Goal: Information Seeking & Learning: Learn about a topic

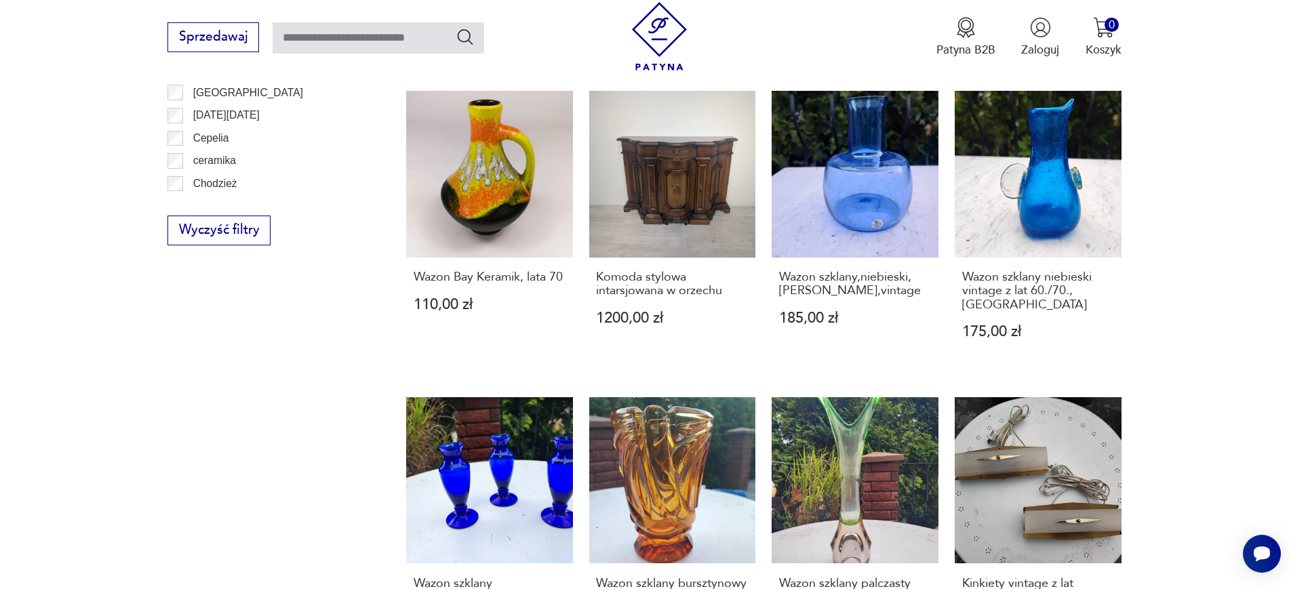
scroll to position [959, 0]
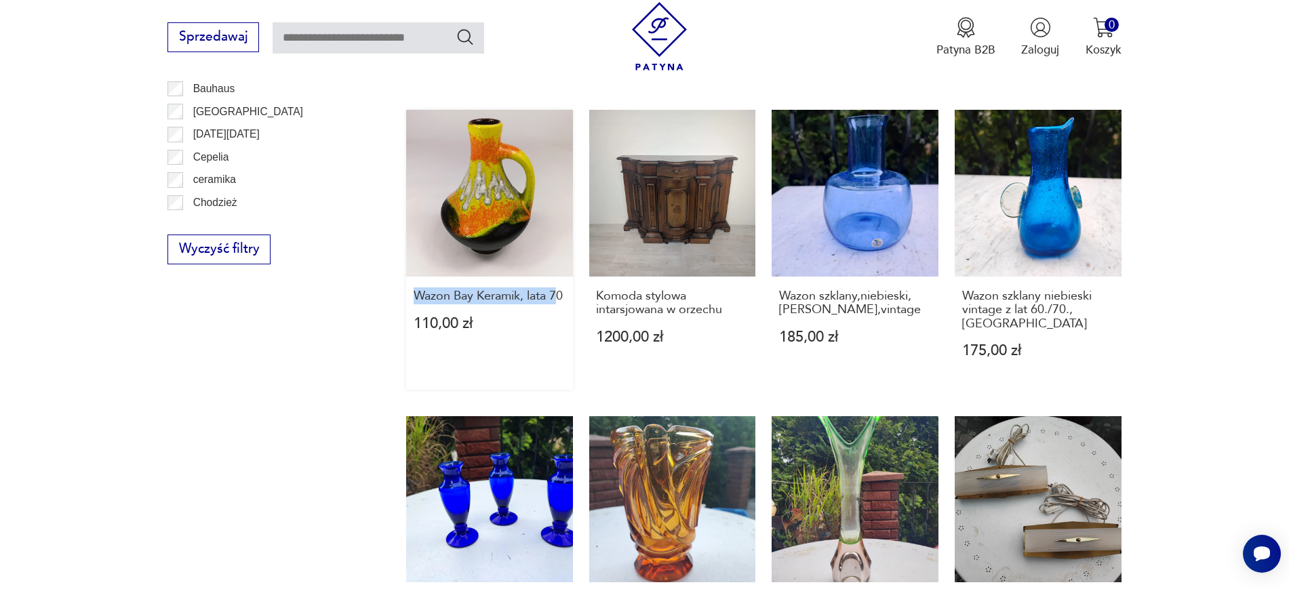
drag, startPoint x: 401, startPoint y: 294, endPoint x: 559, endPoint y: 305, distance: 158.4
click at [559, 305] on section "Filtruj produkty Cena MIN MAX OK Promocja Datowanie OK Kraj pochodzenia Nie zna…" at bounding box center [644, 167] width 1289 height 1386
copy h3 "Wazon Bay Keramik, lata 7"
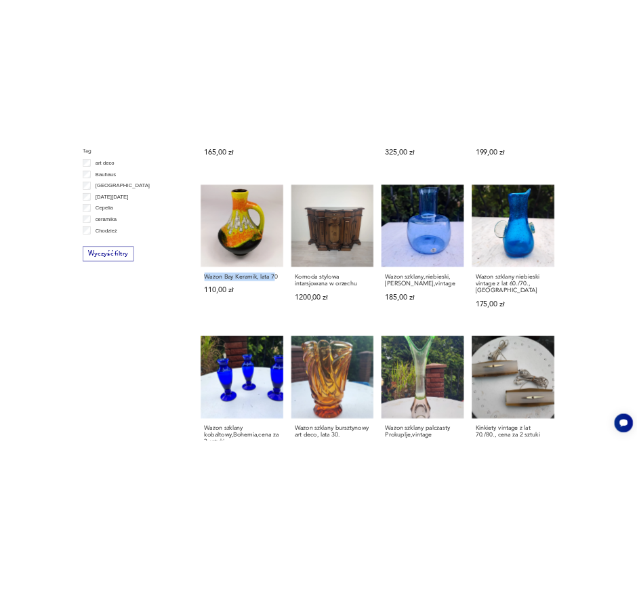
scroll to position [577, 0]
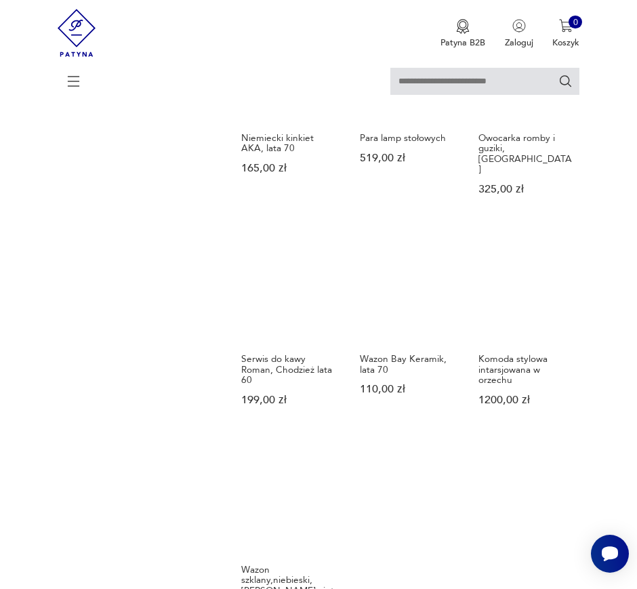
scroll to position [1080, 0]
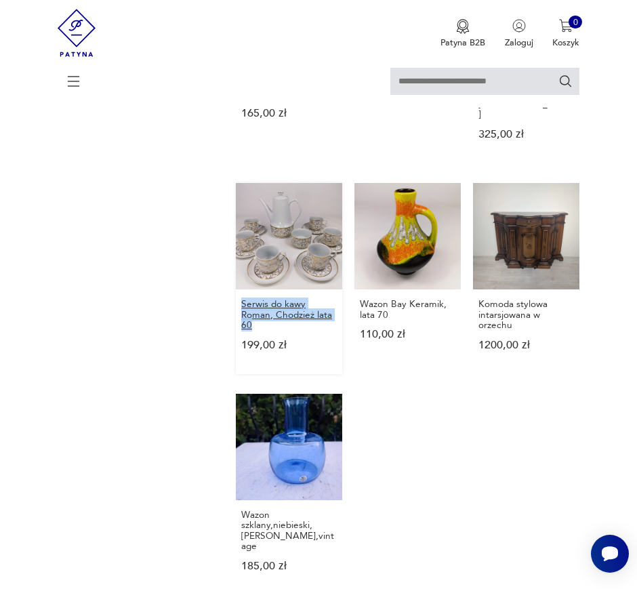
drag, startPoint x: 224, startPoint y: 251, endPoint x: 264, endPoint y: 270, distance: 44.9
copy h3 "Serwis do kawy Roman, Chodzież lata 60"
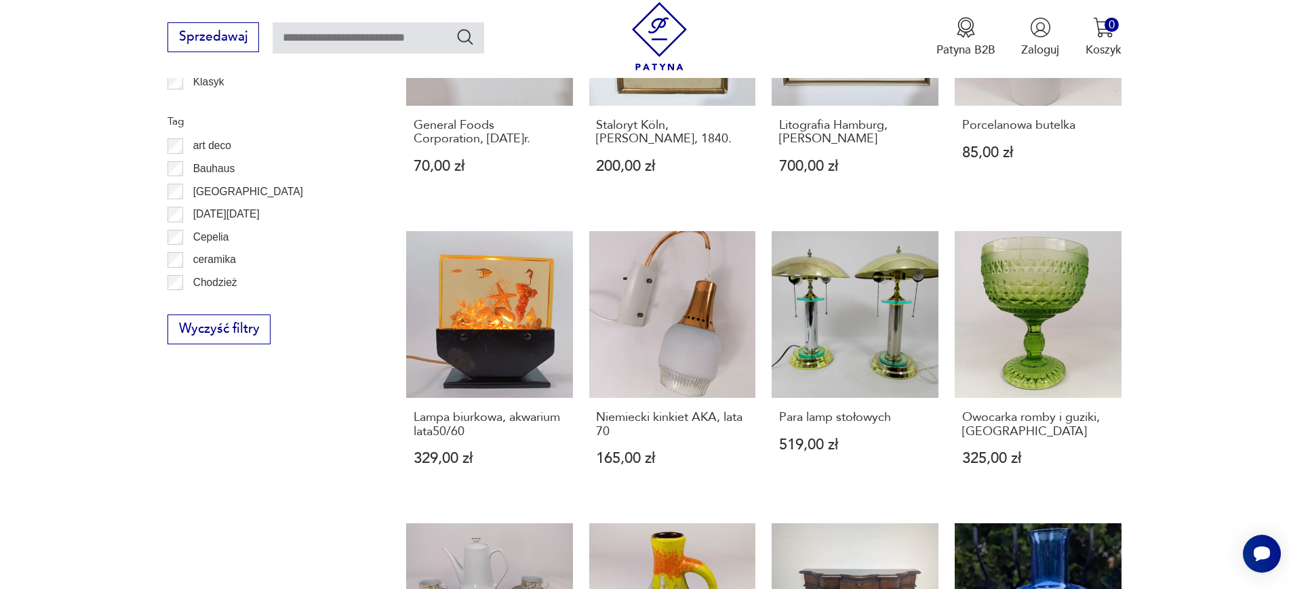
scroll to position [863, 0]
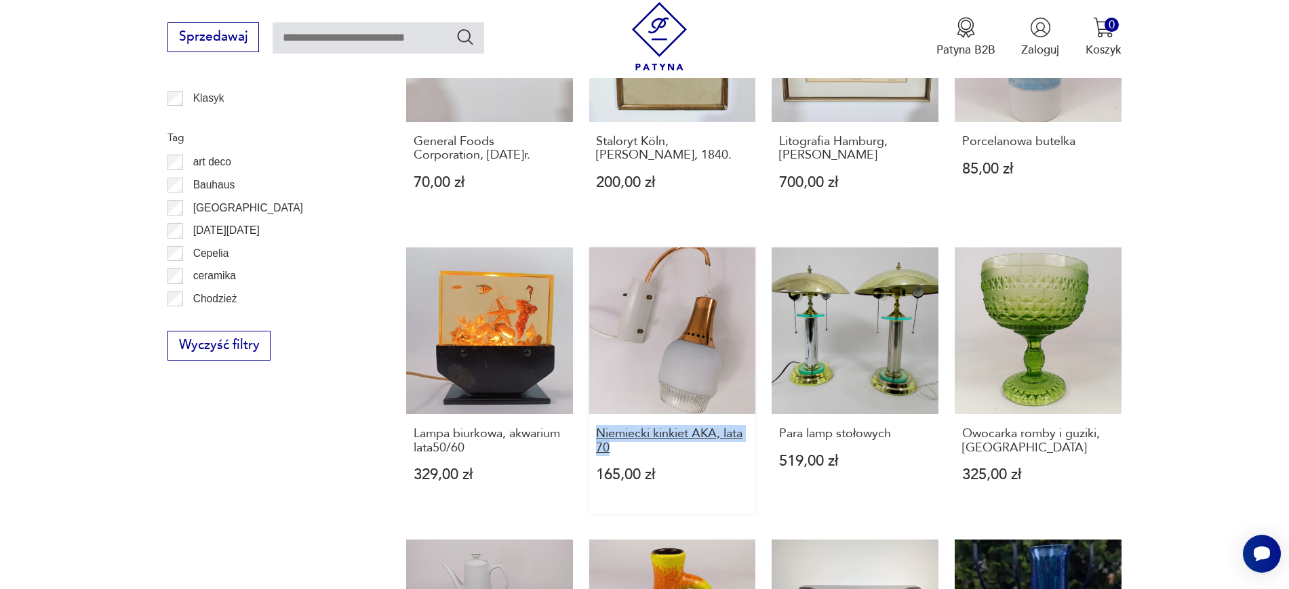
drag, startPoint x: 584, startPoint y: 419, endPoint x: 610, endPoint y: 436, distance: 31.4
click at [610, 436] on div "Biblioteka witryna regał lata 50/60 dąb rzeźbiona 1650,00 zł Komoda, Dania, lat…" at bounding box center [763, 214] width 715 height 1185
copy h3 "Niemiecki kinkiet AKA, lata 70"
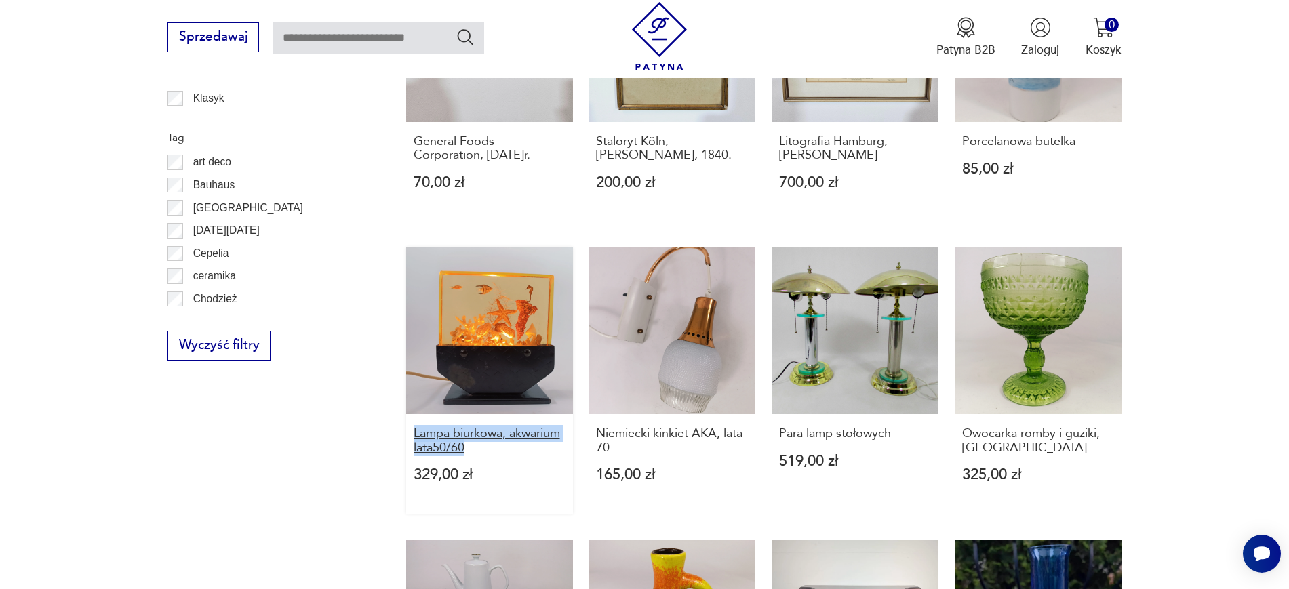
drag, startPoint x: 397, startPoint y: 420, endPoint x: 471, endPoint y: 431, distance: 74.7
click at [471, 431] on section "Filtruj produkty Cena MIN MAX OK Promocja Datowanie OK Kraj pochodzenia Nie zna…" at bounding box center [644, 271] width 1289 height 1400
copy h3 "Lampa biurkowa, akwarium lata50/60"
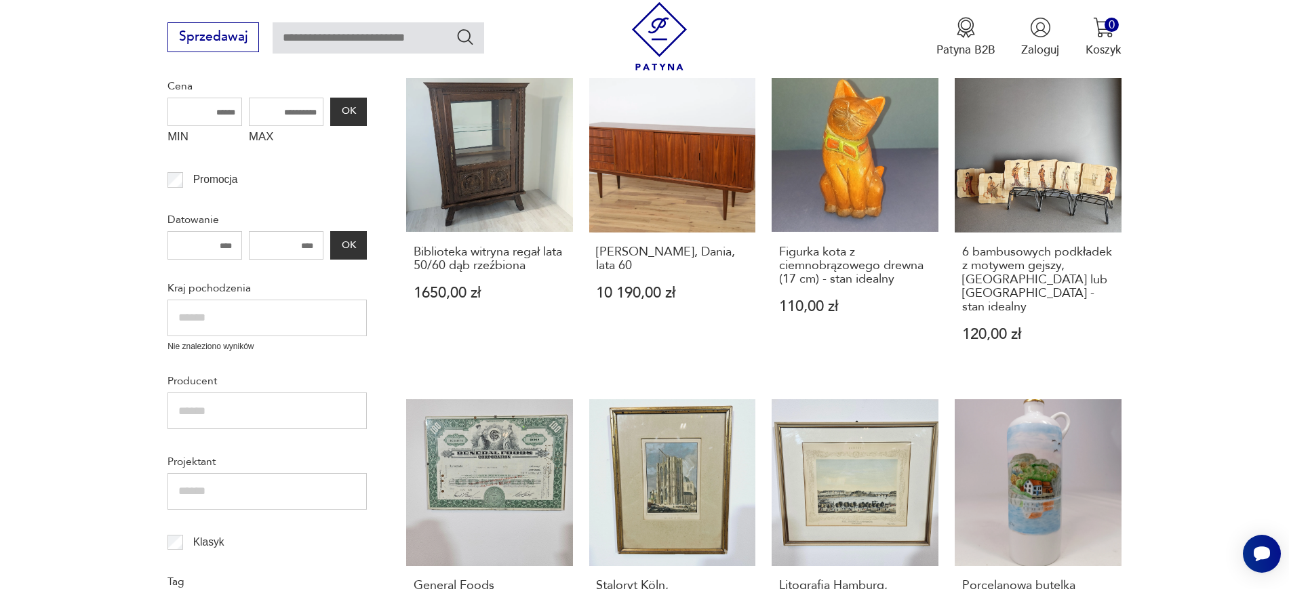
scroll to position [357, 0]
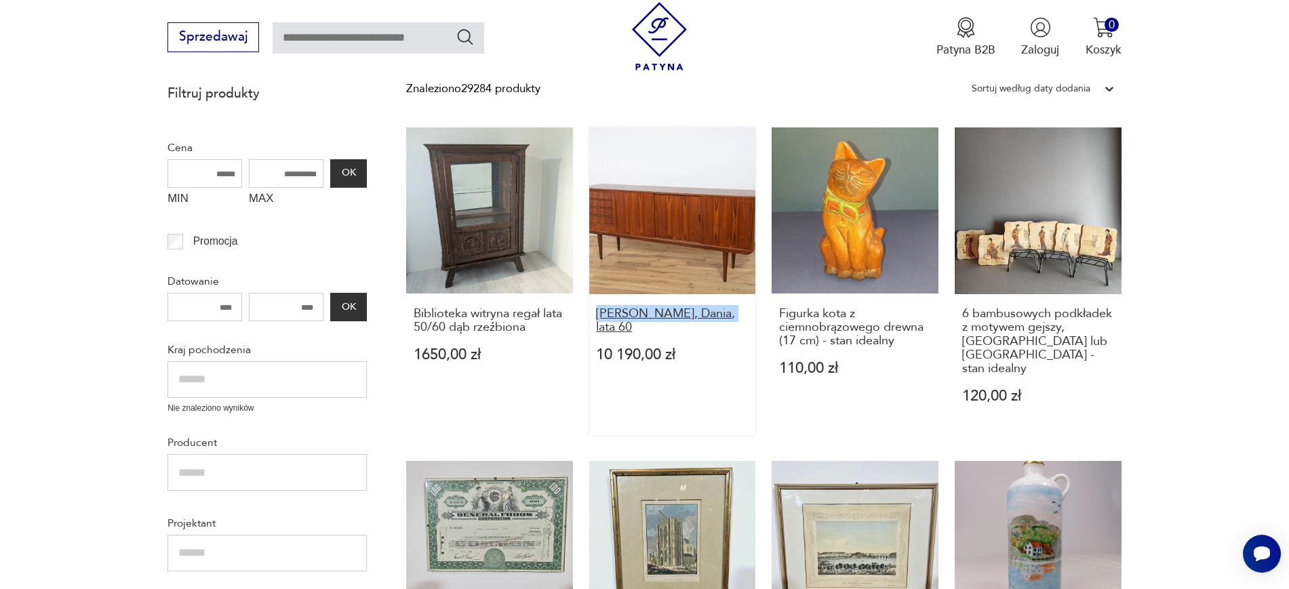
drag, startPoint x: 588, startPoint y: 317, endPoint x: 728, endPoint y: 313, distance: 139.8
copy h3 "Komoda, Dania, lata 60"
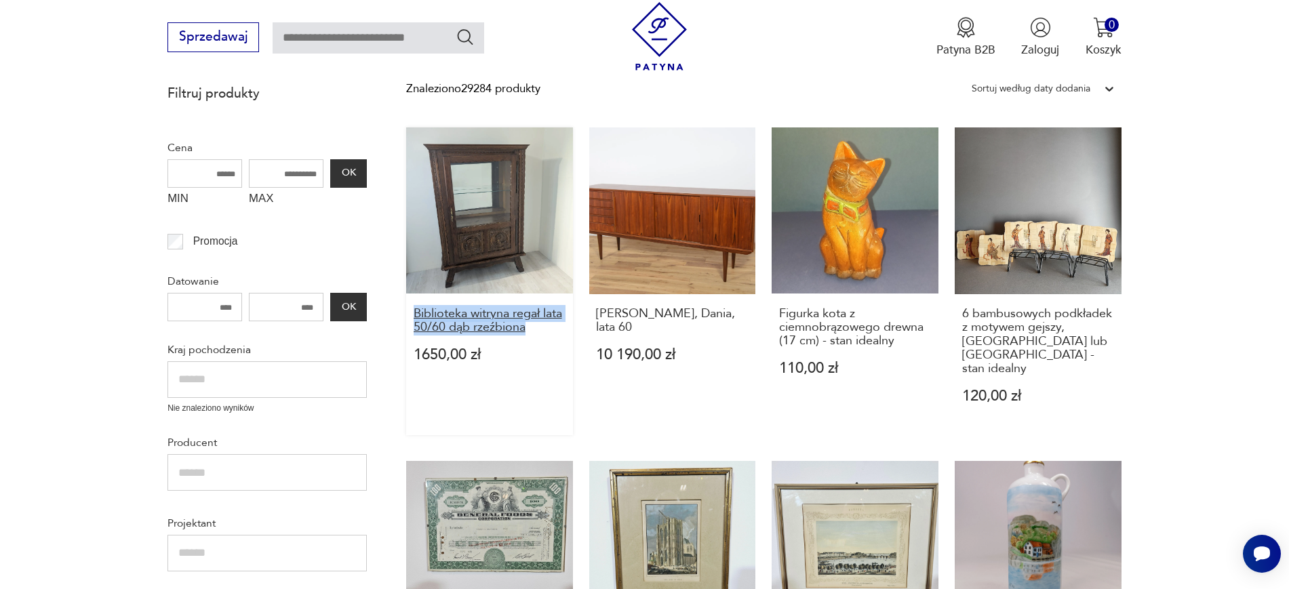
drag, startPoint x: 403, startPoint y: 306, endPoint x: 533, endPoint y: 332, distance: 132.7
copy h3 "Biblioteka witryna regał lata 50/60 dąb rzeźbiona"
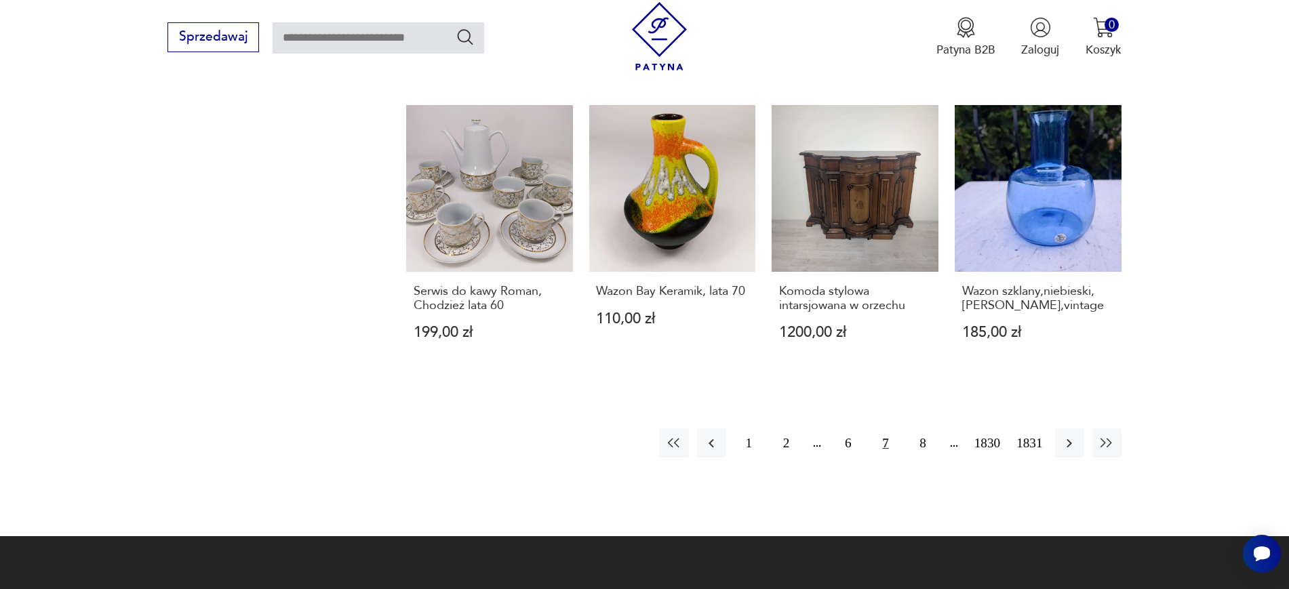
scroll to position [1317, 0]
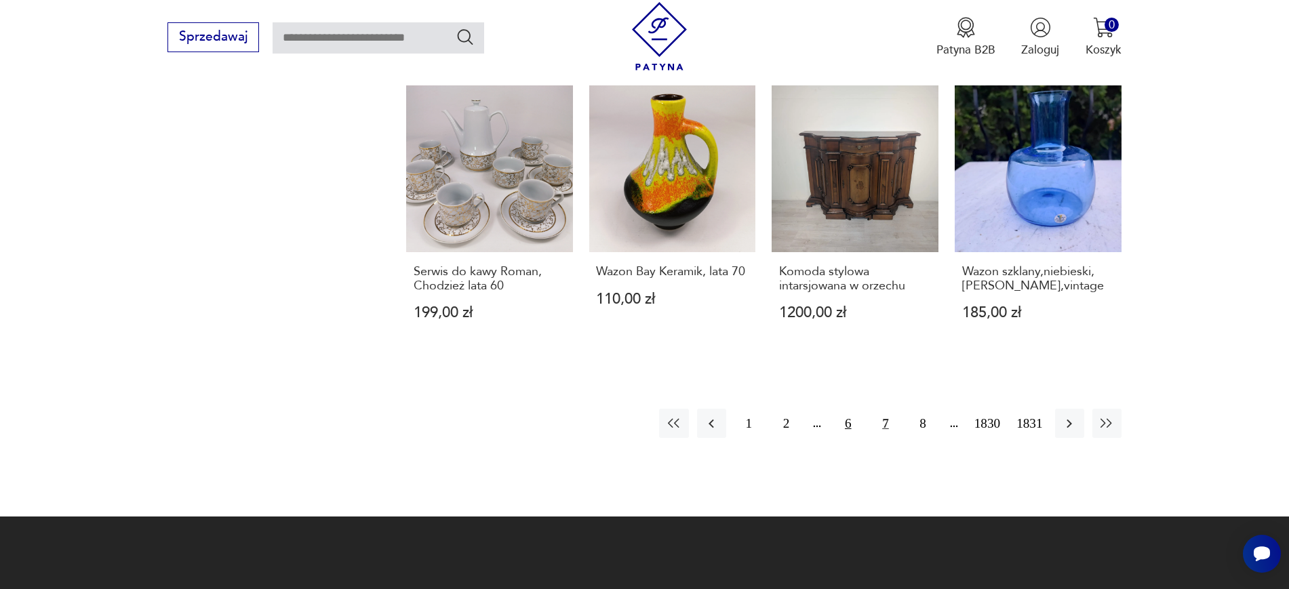
click at [637, 423] on button "6" at bounding box center [847, 423] width 29 height 29
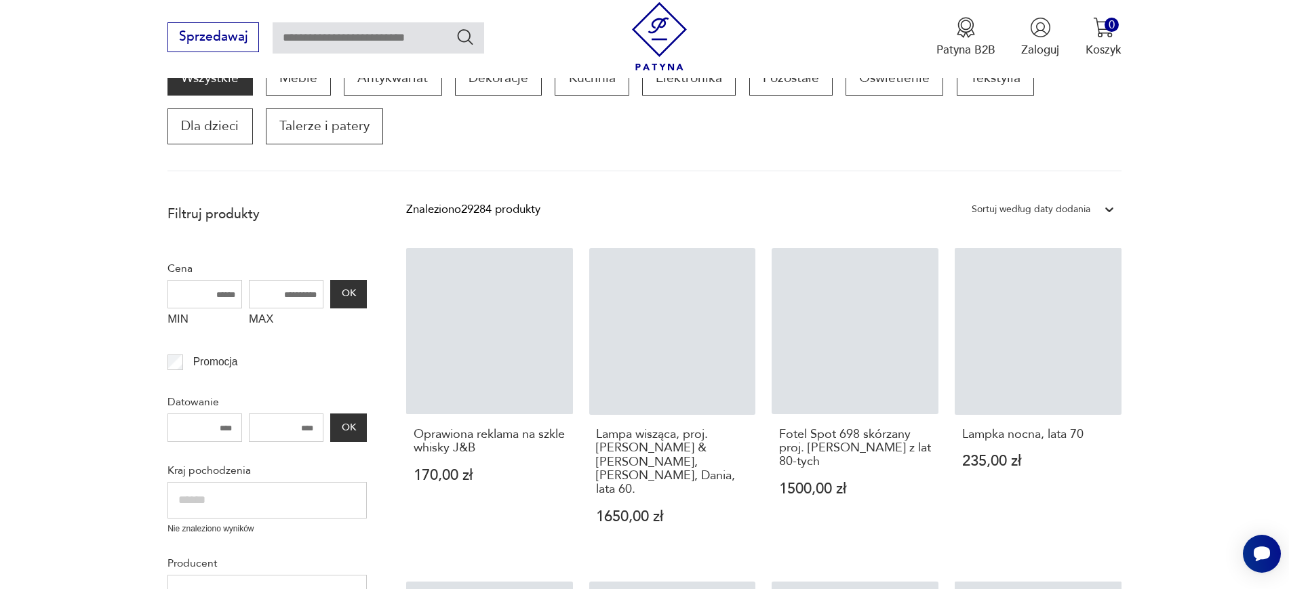
scroll to position [230, 0]
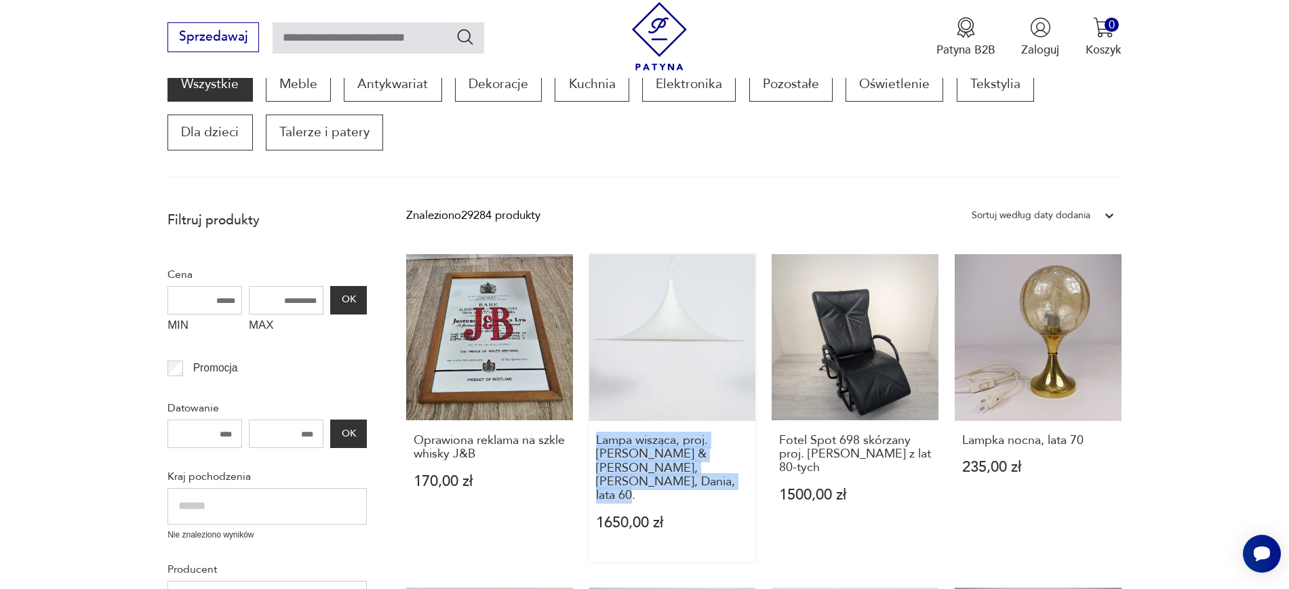
drag, startPoint x: 584, startPoint y: 431, endPoint x: 652, endPoint y: 490, distance: 90.3
drag, startPoint x: 765, startPoint y: 432, endPoint x: 835, endPoint y: 477, distance: 83.3
copy h3 "Fotel Spot 698 skórzany proj. Stefan Heiliger z lat 80-tych"
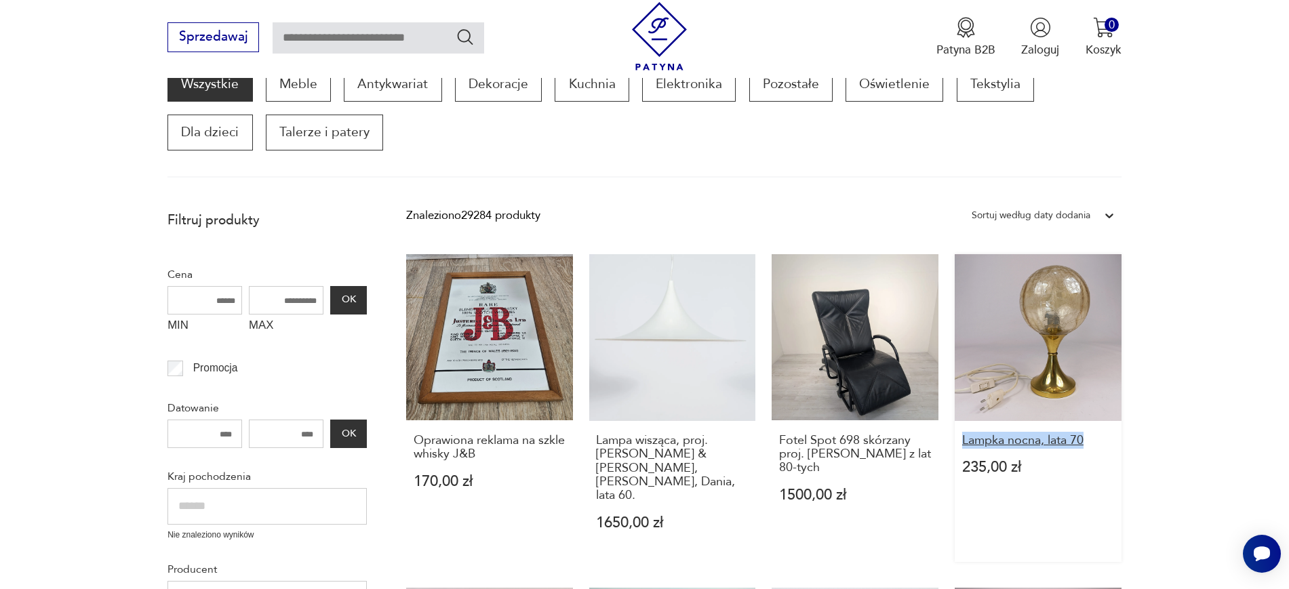
drag, startPoint x: 1155, startPoint y: 438, endPoint x: 964, endPoint y: 442, distance: 191.3
copy h3 "Lampka nocna, lata 70"
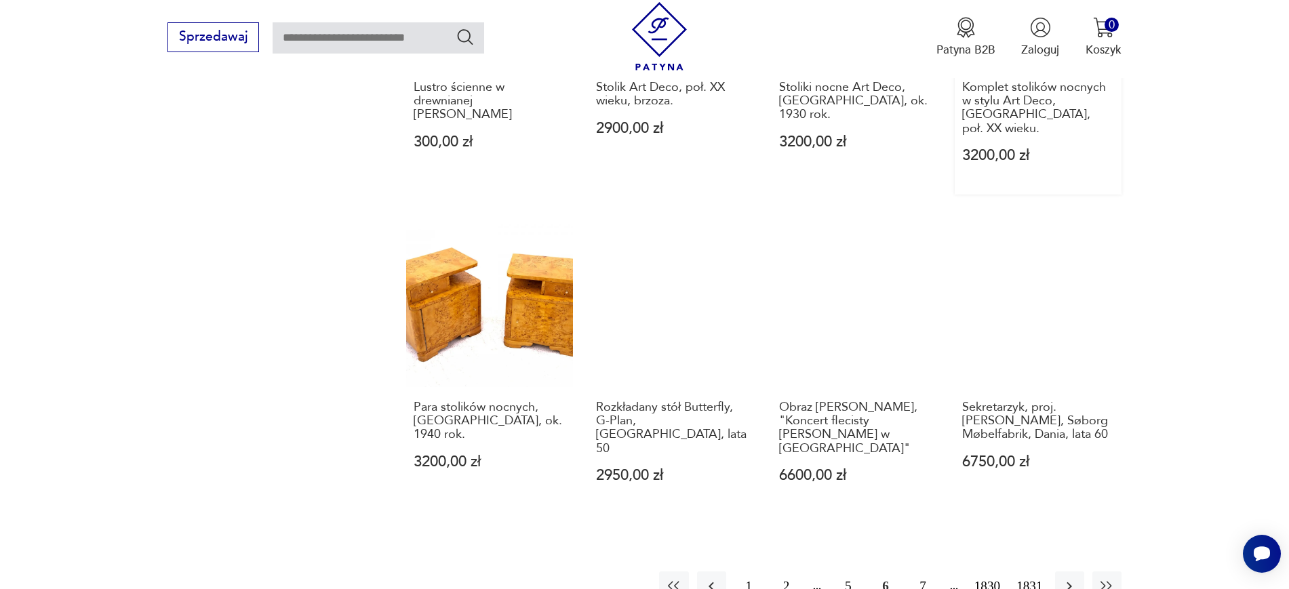
scroll to position [1244, 0]
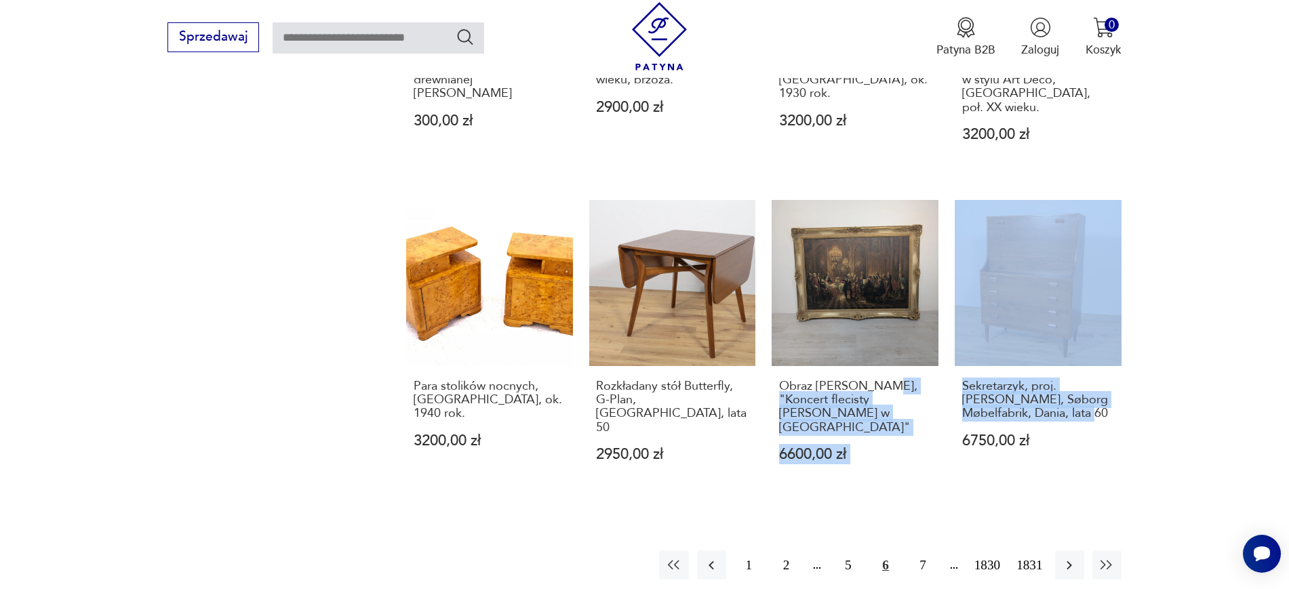
drag, startPoint x: 1153, startPoint y: 392, endPoint x: 946, endPoint y: 358, distance: 209.6
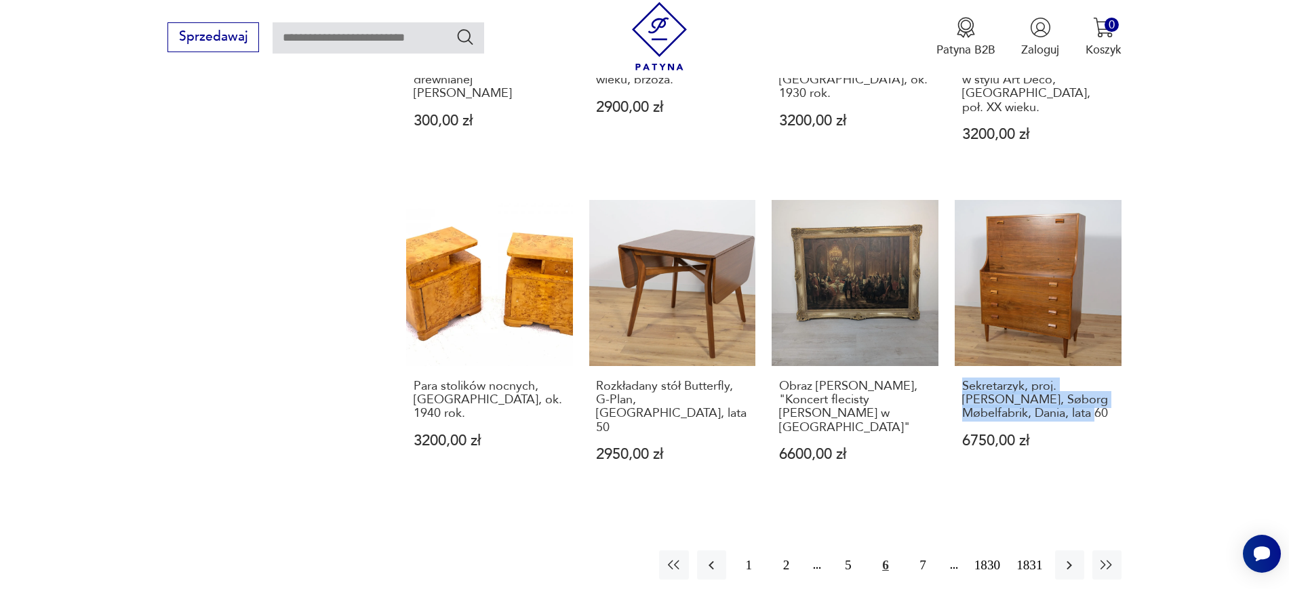
drag, startPoint x: 1148, startPoint y: 388, endPoint x: 949, endPoint y: 355, distance: 202.1
copy h3 "Sekretarzyk, proj. B. Mogensen, Søborg Møbelfabrik, Dania, lata 60"
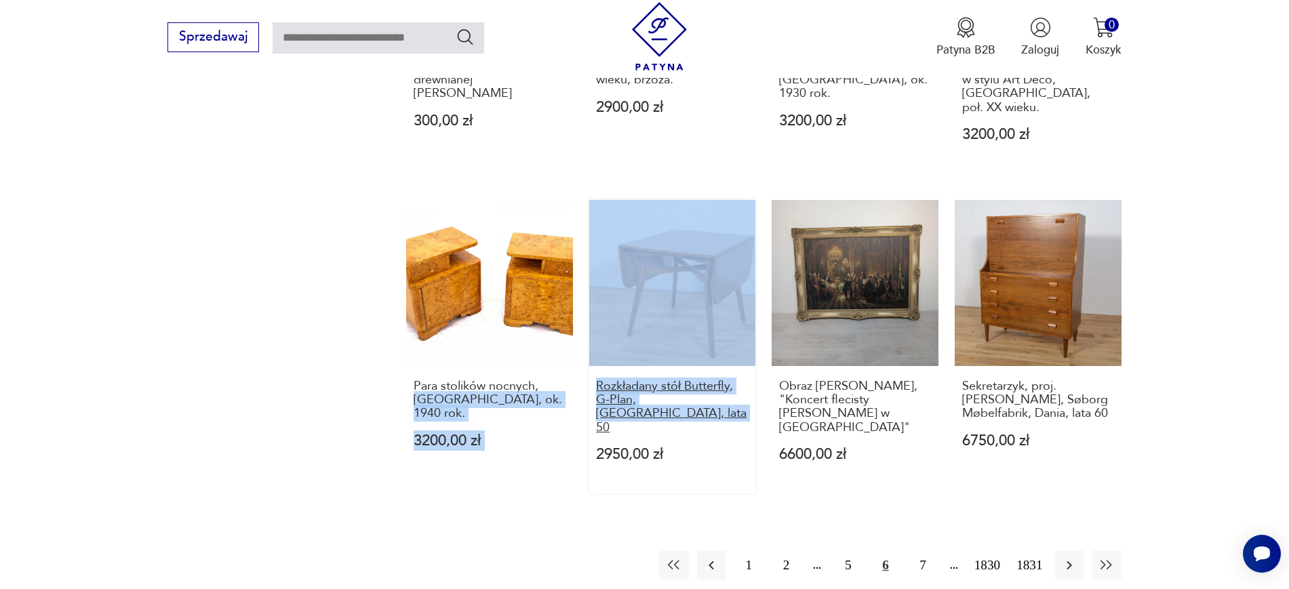
drag, startPoint x: 580, startPoint y: 359, endPoint x: 643, endPoint y: 391, distance: 70.1
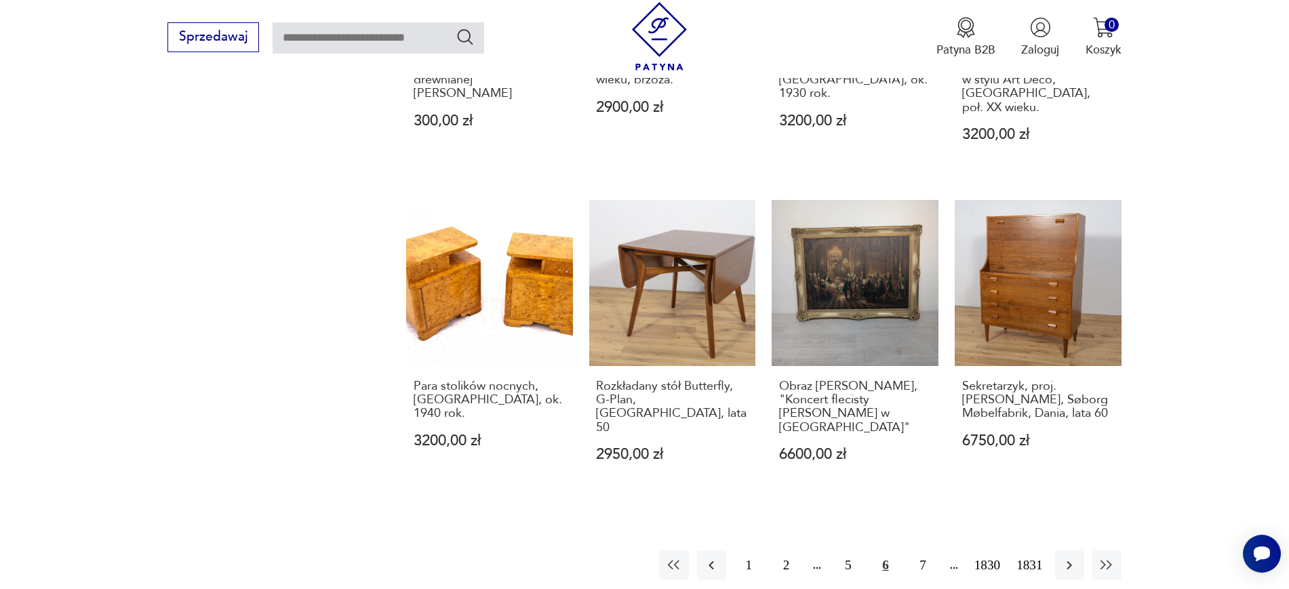
drag, startPoint x: 588, startPoint y: 354, endPoint x: 633, endPoint y: 387, distance: 55.7
copy h3 "Rozkładany stół Butterfly, G-Plan, Wielka Brytania, lata 50"
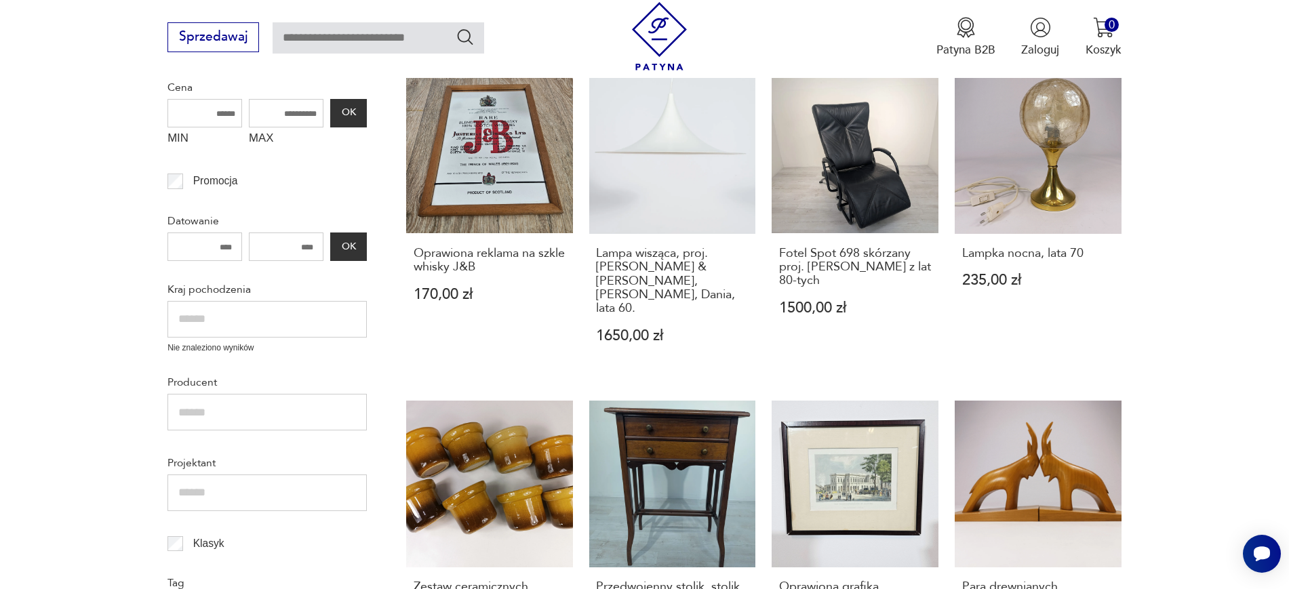
scroll to position [414, 0]
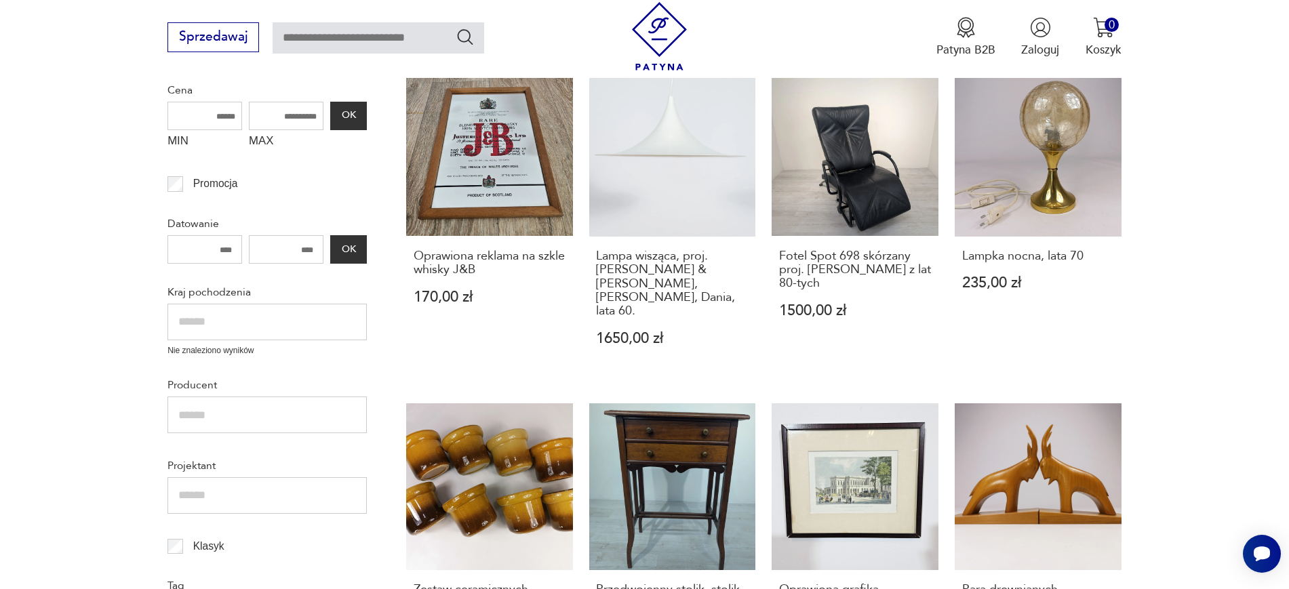
drag, startPoint x: 1183, startPoint y: 253, endPoint x: 1173, endPoint y: 259, distance: 11.3
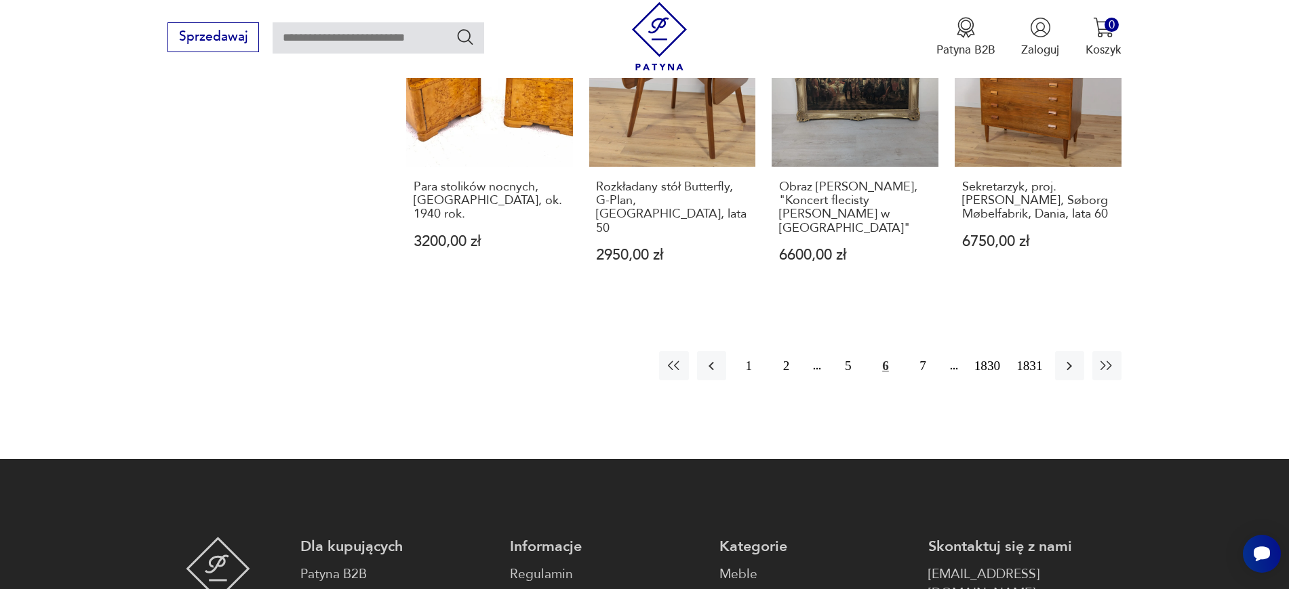
scroll to position [1440, 0]
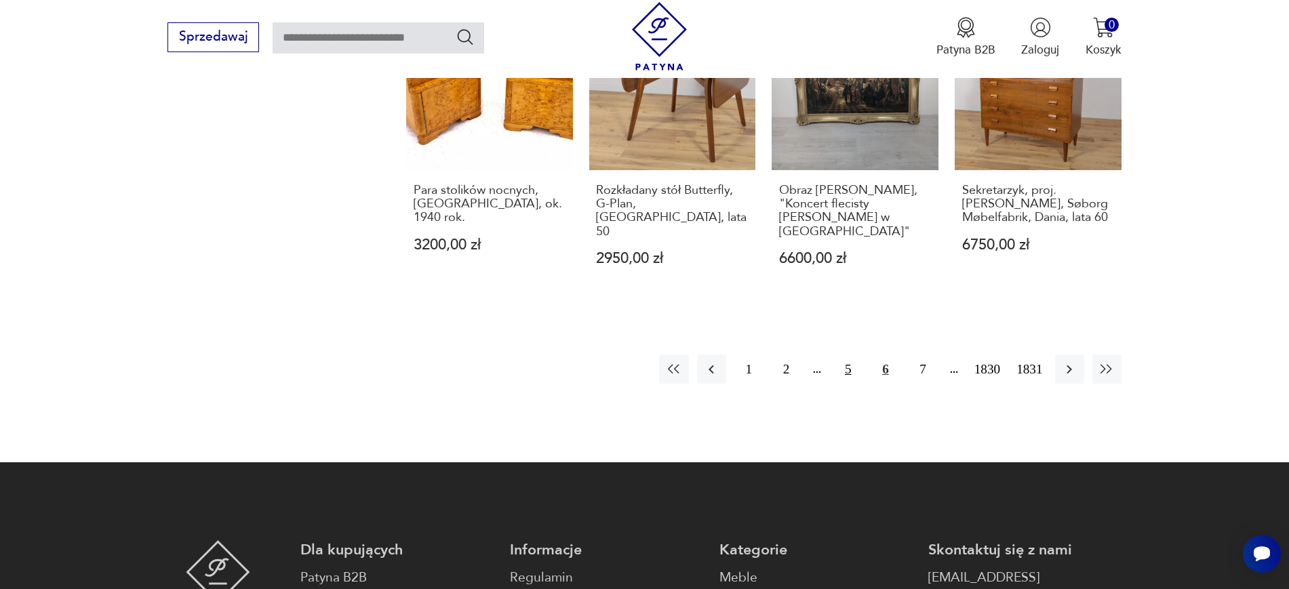
click at [637, 355] on button "5" at bounding box center [847, 369] width 29 height 29
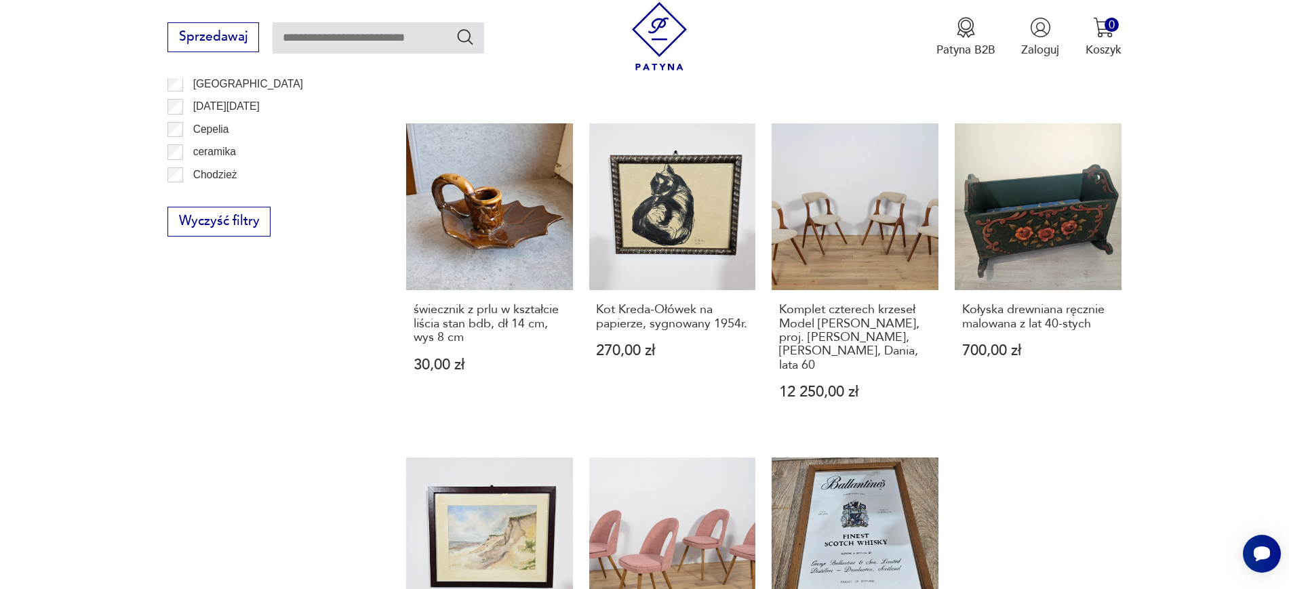
scroll to position [1012, 0]
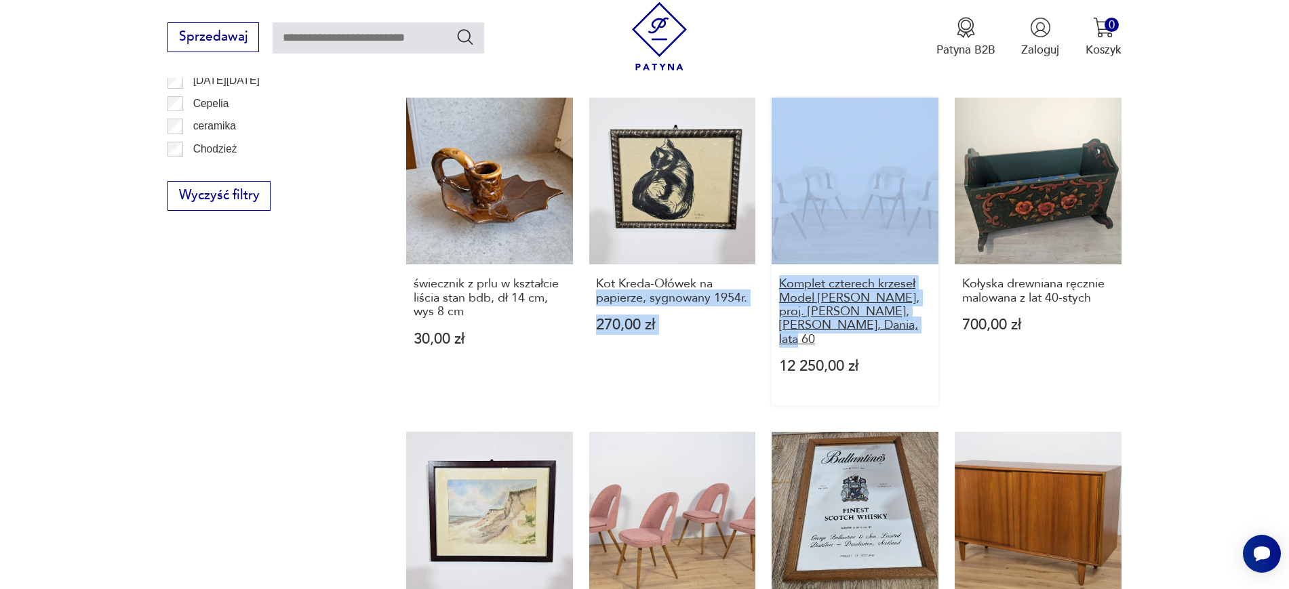
drag, startPoint x: 762, startPoint y: 279, endPoint x: 925, endPoint y: 325, distance: 169.2
click at [637, 325] on div "Komoda, Dania, lata 60. 4200,00 zł Grafika oprawiona przedstawiająca pejzaż 25/…" at bounding box center [763, 106] width 715 height 1268
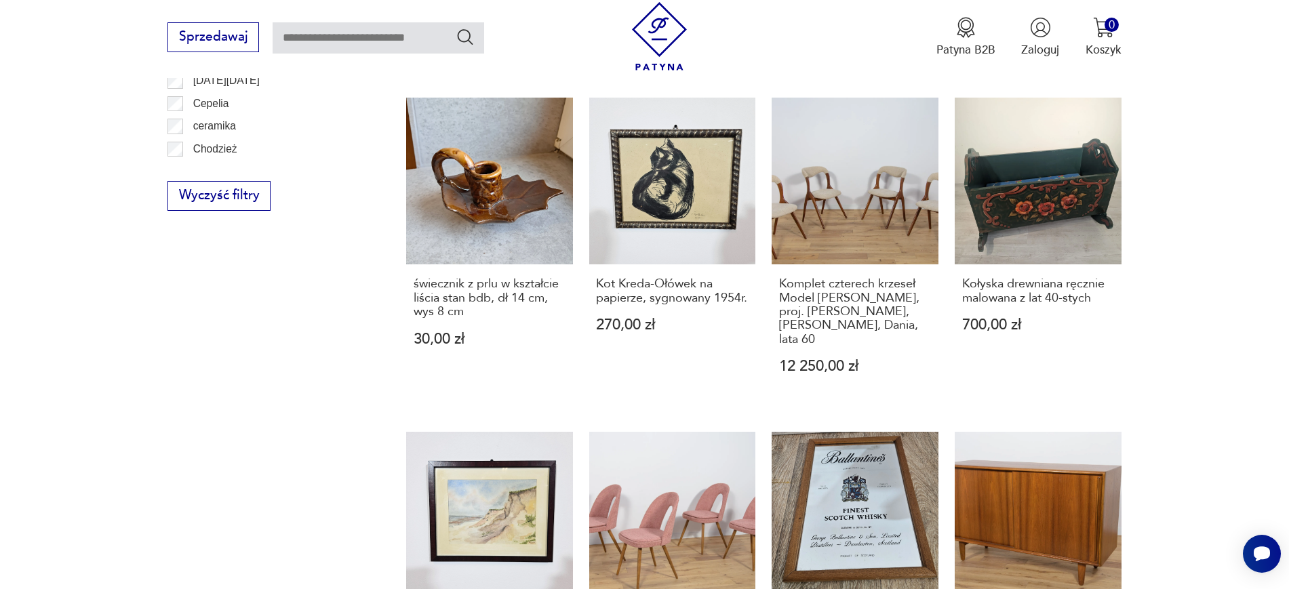
click at [637, 325] on section "Filtruj produkty Cena MIN MAX OK Promocja Datowanie OK Kraj pochodzenia Nie zna…" at bounding box center [644, 162] width 1289 height 1483
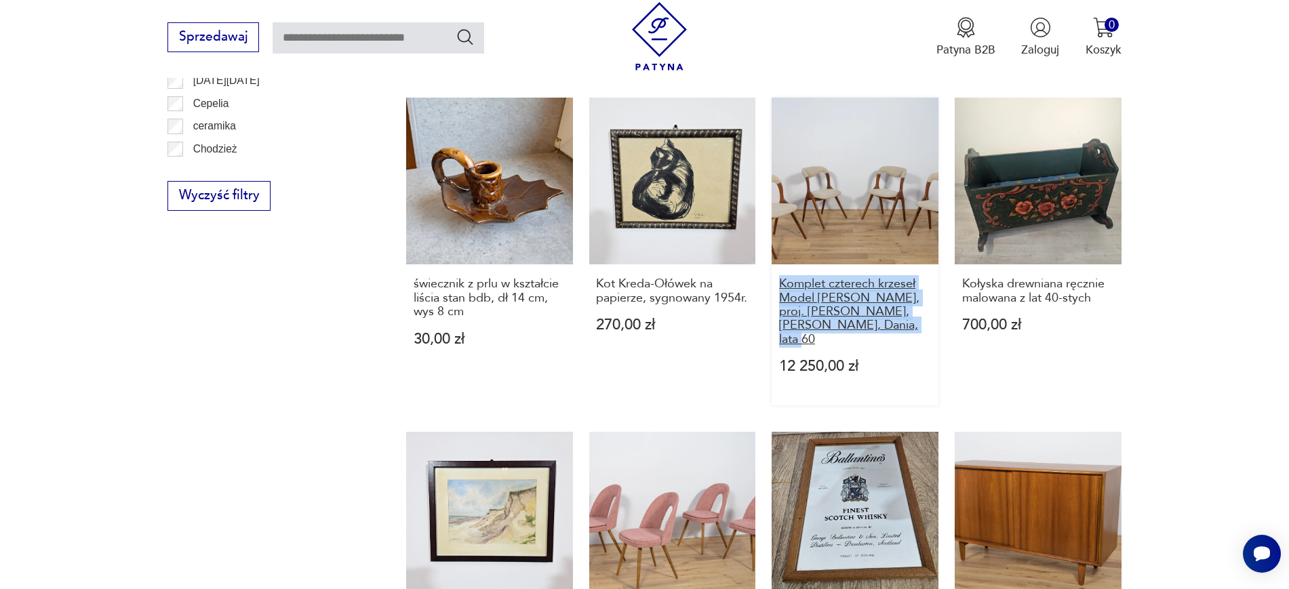
drag, startPoint x: 767, startPoint y: 276, endPoint x: 926, endPoint y: 325, distance: 166.7
click at [637, 325] on div "Komoda, Dania, lata 60. 4200,00 zł Grafika oprawiona przedstawiająca pejzaż 25/…" at bounding box center [763, 106] width 715 height 1268
copy h3 "Komplet czterech krzeseł Model Sonja, proj. Johannes Andersen, Vamo Sonderborg,…"
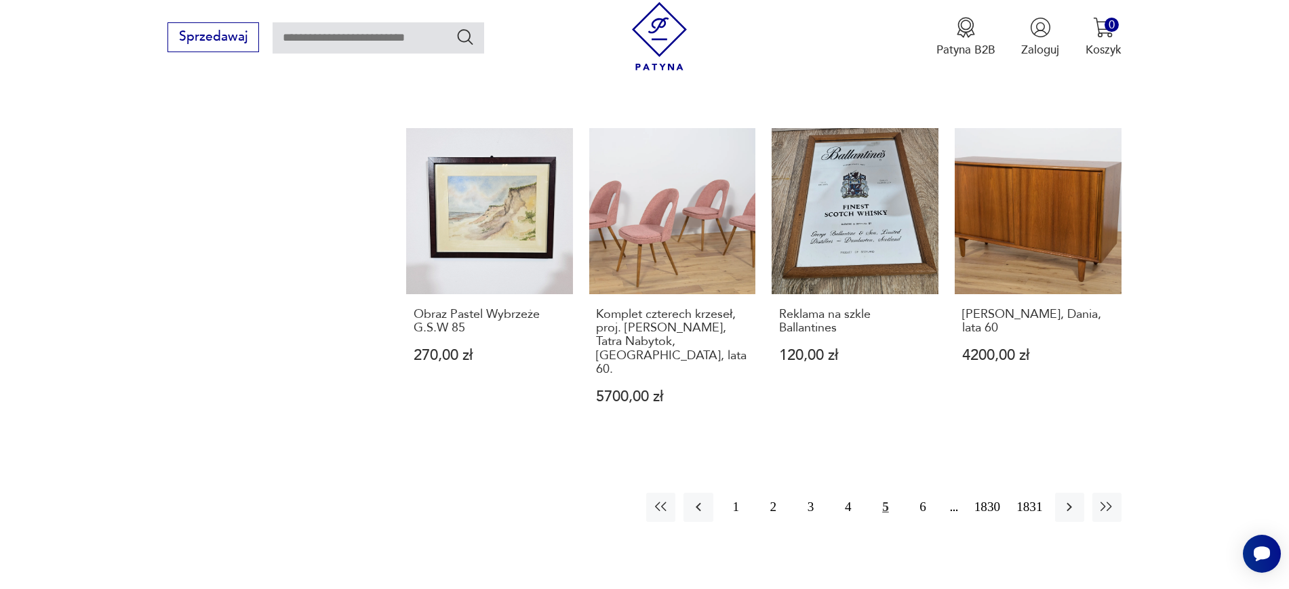
scroll to position [1318, 0]
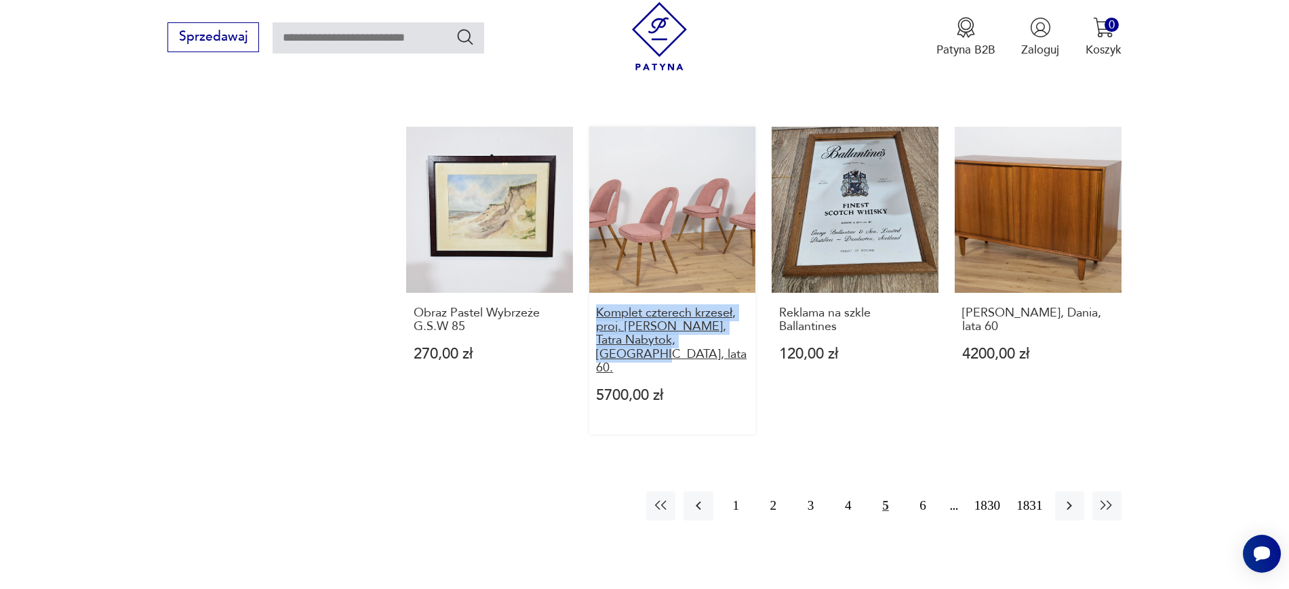
drag, startPoint x: 583, startPoint y: 294, endPoint x: 735, endPoint y: 330, distance: 156.6
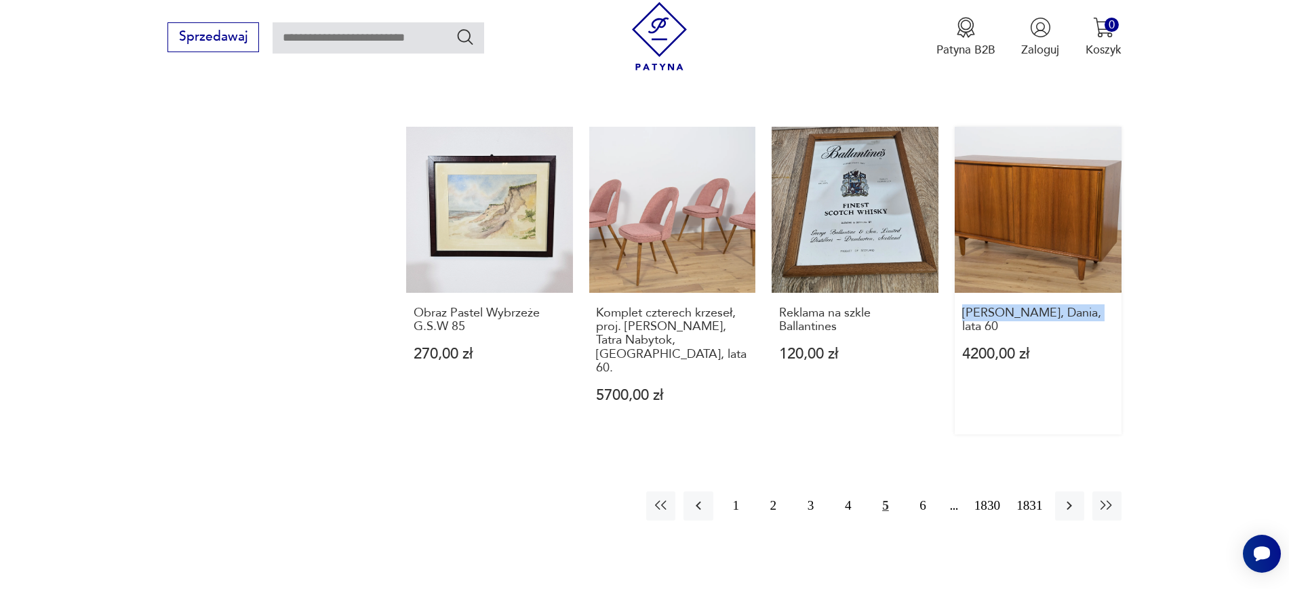
drag, startPoint x: 1185, startPoint y: 293, endPoint x: 961, endPoint y: 300, distance: 223.9
click at [637, 492] on button "4" at bounding box center [847, 506] width 29 height 29
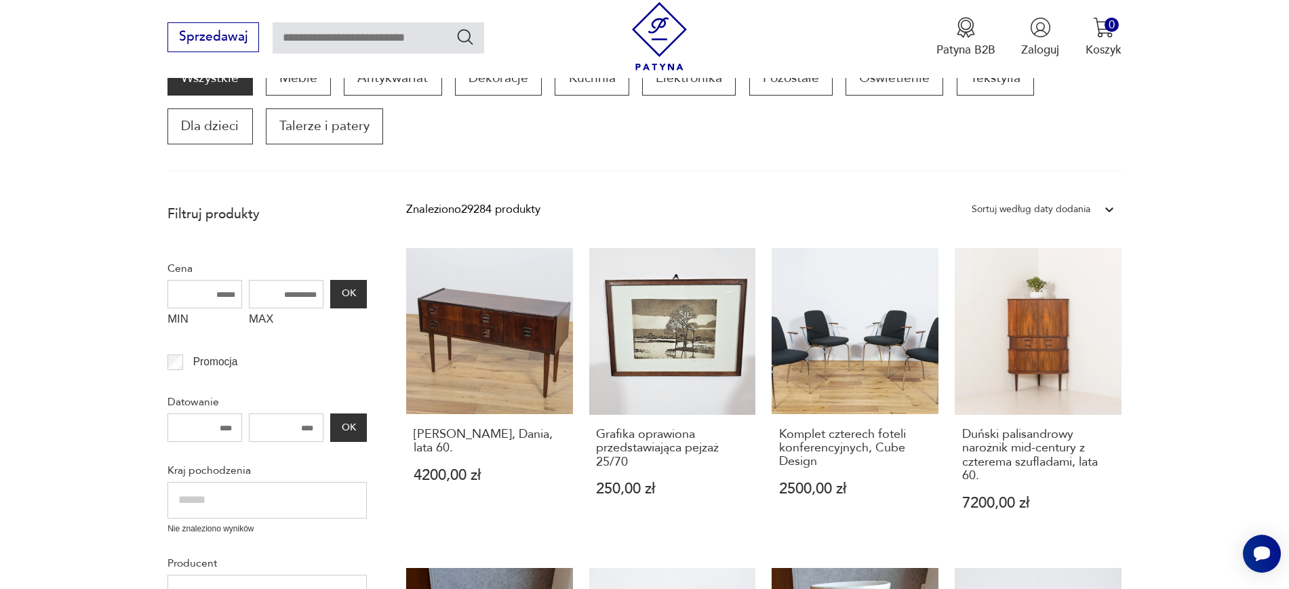
scroll to position [230, 0]
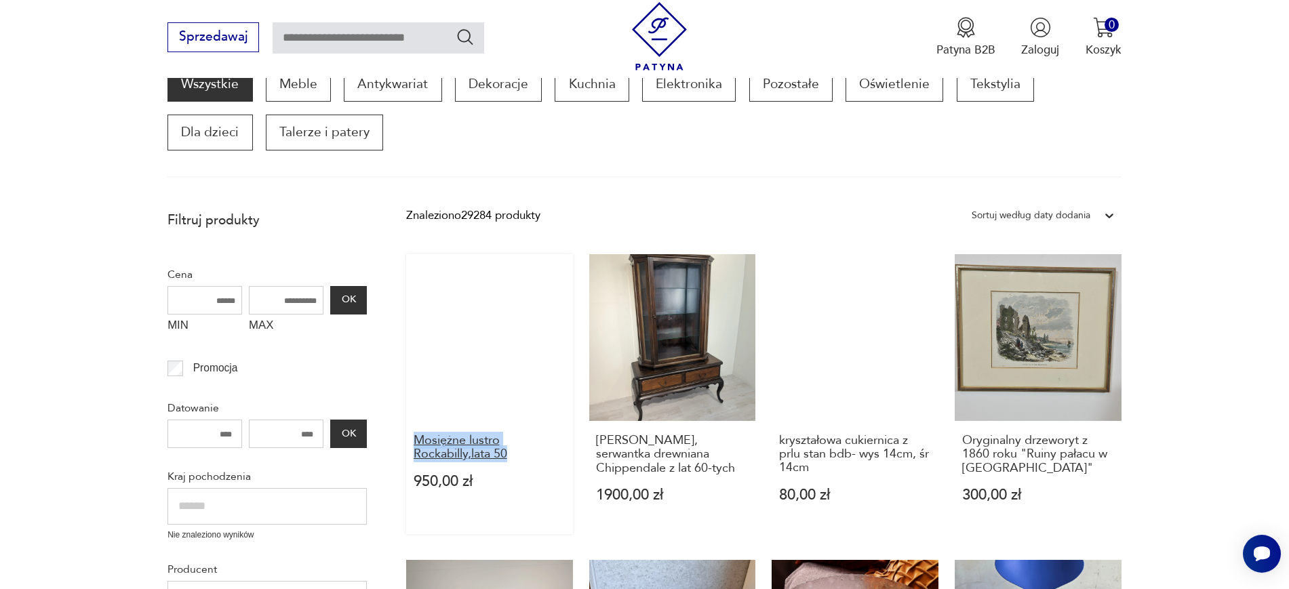
drag, startPoint x: 399, startPoint y: 433, endPoint x: 528, endPoint y: 454, distance: 130.4
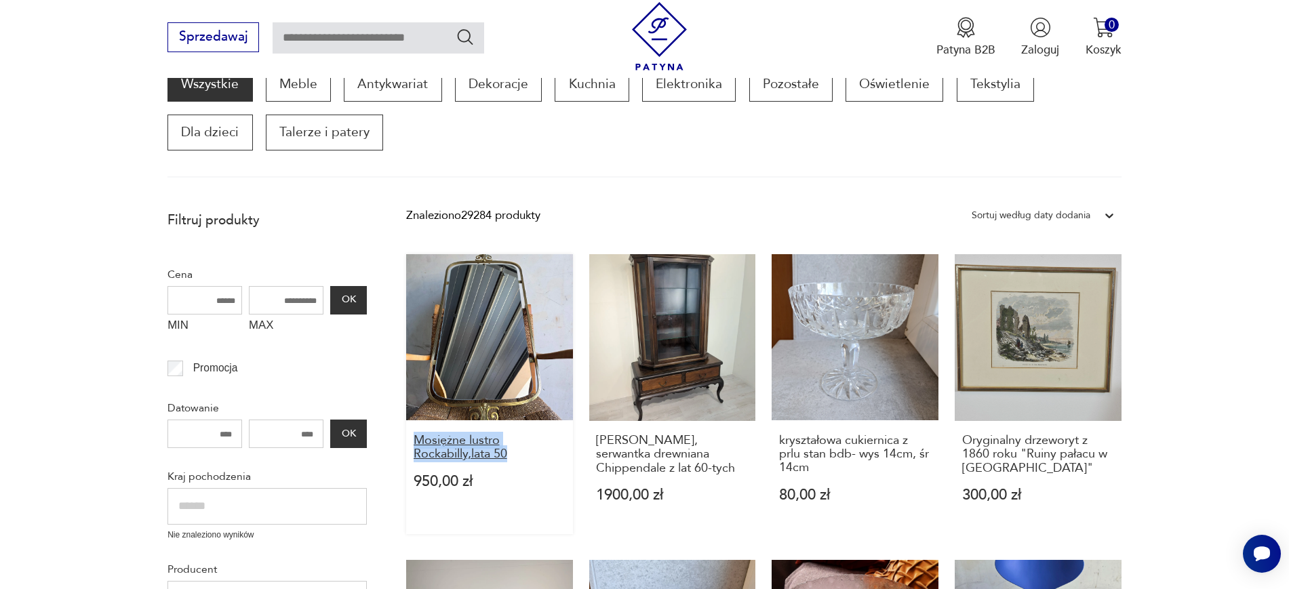
drag, startPoint x: 583, startPoint y: 441, endPoint x: 661, endPoint y: 477, distance: 85.3
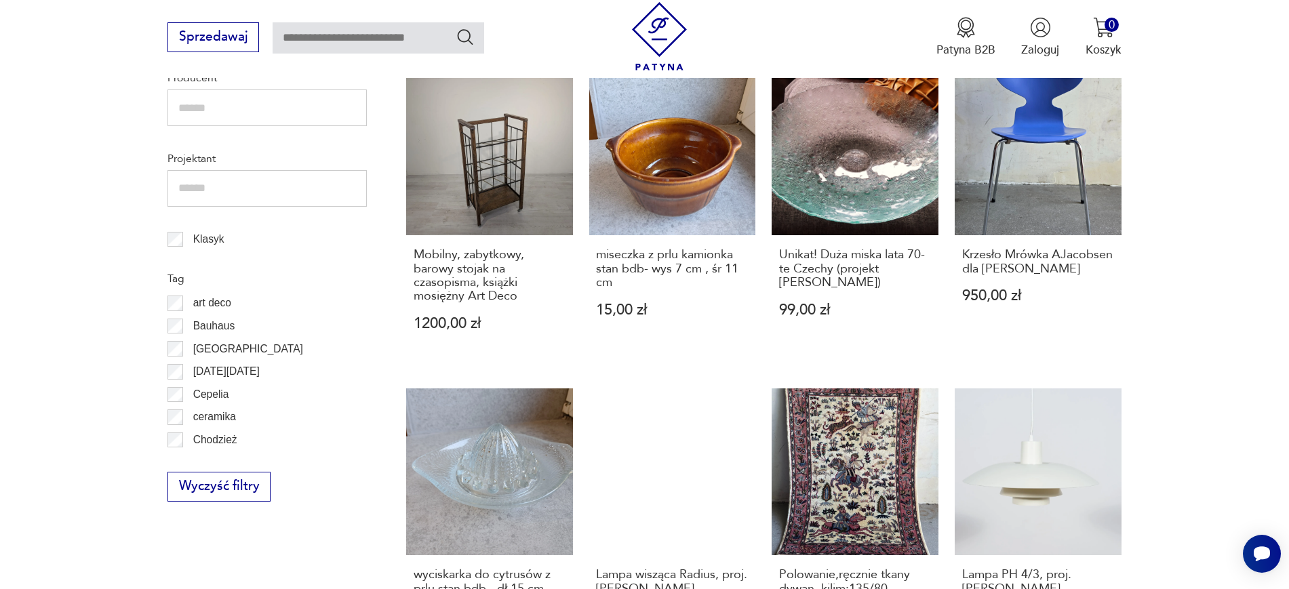
scroll to position [724, 0]
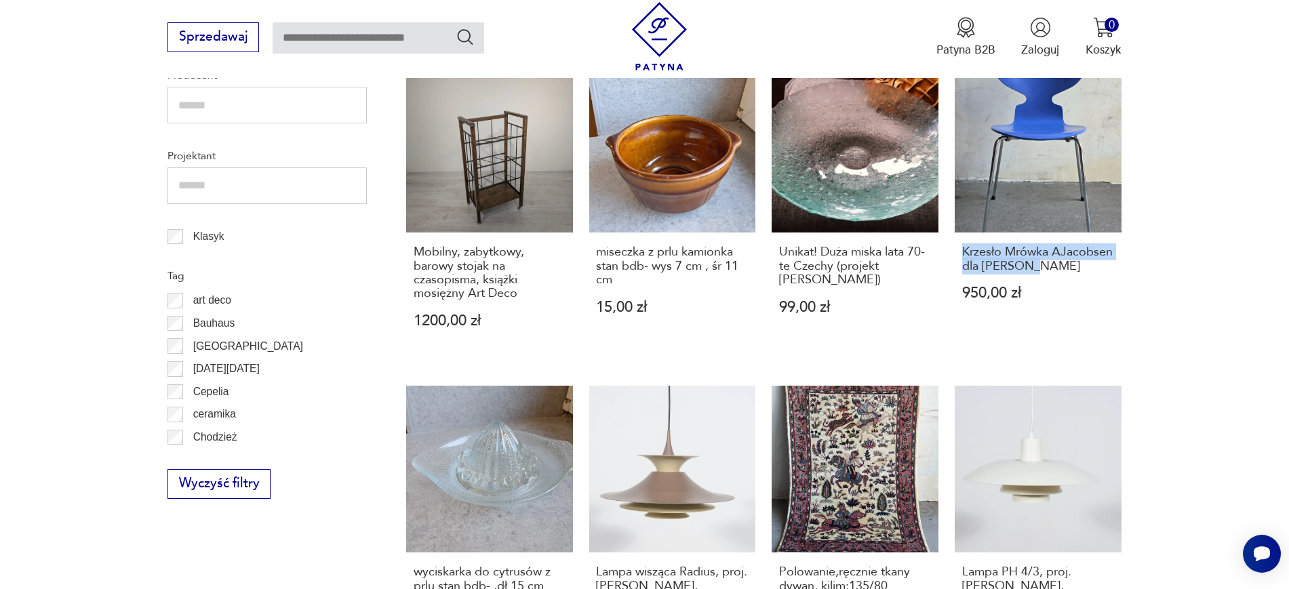
drag, startPoint x: 1169, startPoint y: 273, endPoint x: 954, endPoint y: 245, distance: 216.7
click at [637, 245] on section "Filtruj produkty Cena MIN MAX OK Promocja Datowanie OK Kraj pochodzenia Nie zna…" at bounding box center [644, 443] width 1289 height 1469
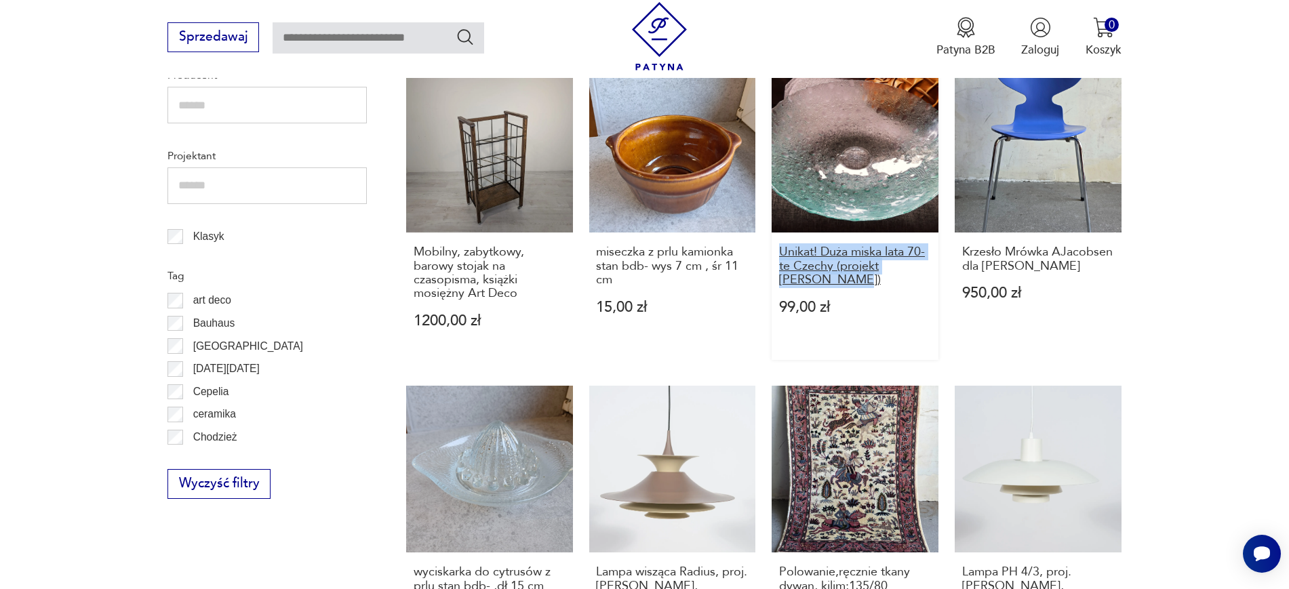
drag, startPoint x: 770, startPoint y: 252, endPoint x: 833, endPoint y: 283, distance: 69.8
click at [637, 283] on div "Mosiężne lustro Rockabilly,lata 50 950,00 zł Witryna, serwantka drewniana Chipp…" at bounding box center [763, 387] width 715 height 1255
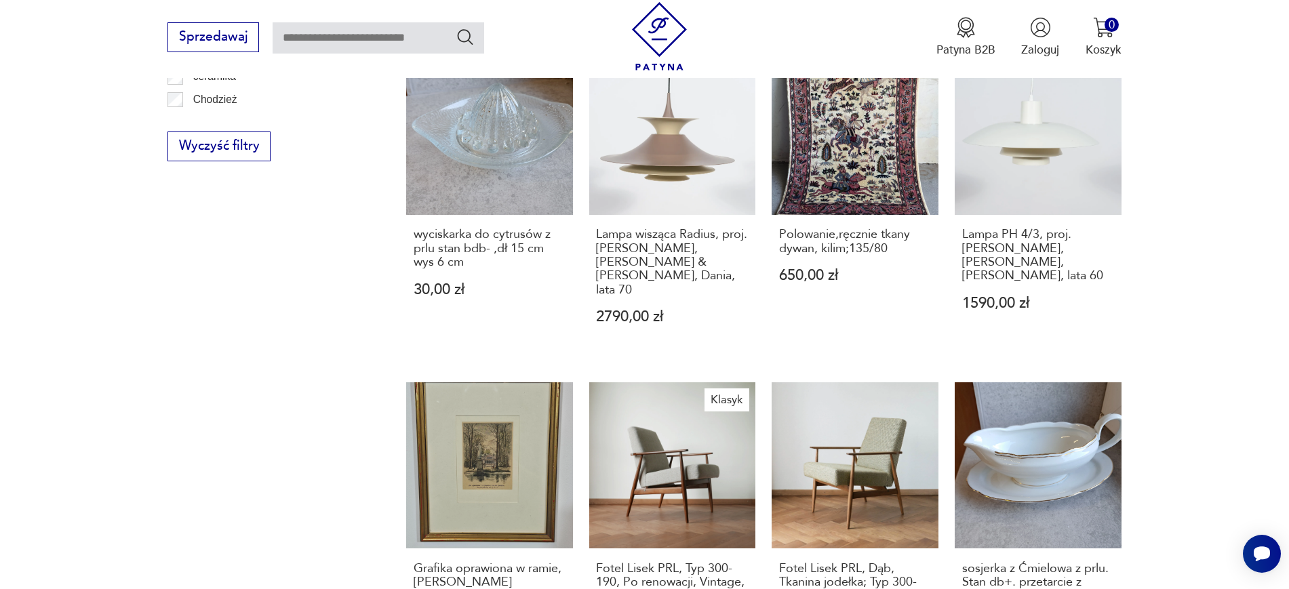
scroll to position [1062, 0]
drag, startPoint x: 587, startPoint y: 227, endPoint x: 724, endPoint y: 261, distance: 141.3
click at [637, 261] on div "Mosiężne lustro Rockabilly,lata 50 950,00 zł Witryna, serwantka drewniana Chipp…" at bounding box center [763, 49] width 715 height 1255
drag, startPoint x: 1152, startPoint y: 257, endPoint x: 962, endPoint y: 239, distance: 191.4
click at [637, 239] on section "Filtruj produkty Cena MIN MAX OK Promocja Datowanie OK Kraj pochodzenia Nie zna…" at bounding box center [644, 105] width 1289 height 1469
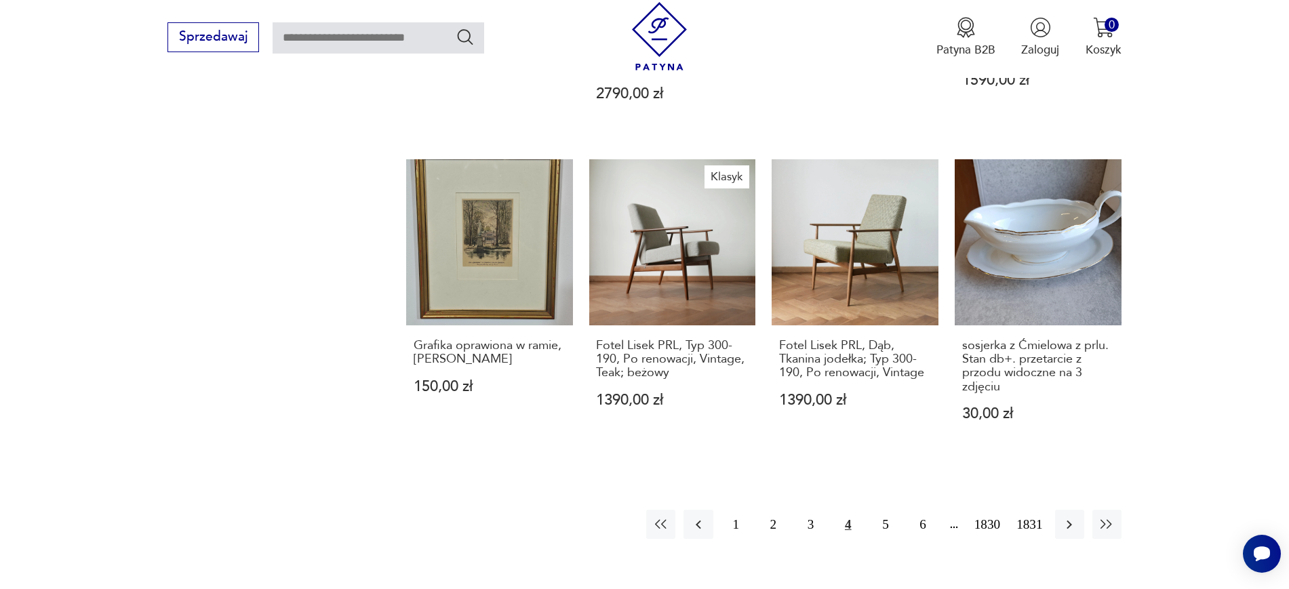
scroll to position [1299, 0]
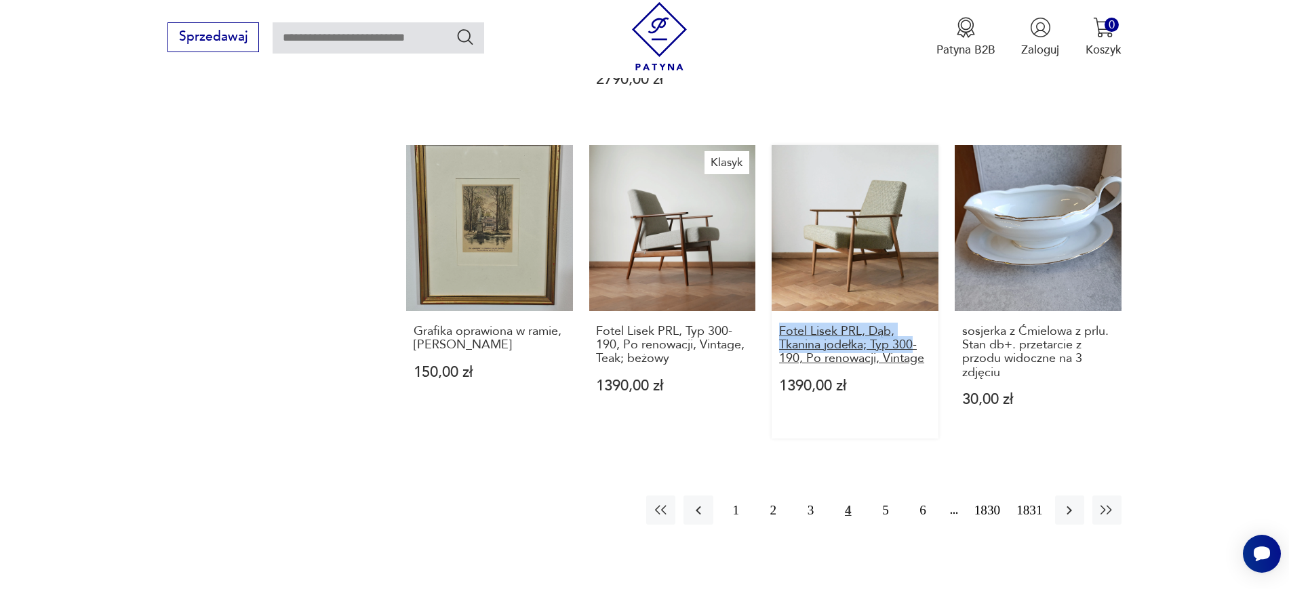
drag, startPoint x: 765, startPoint y: 298, endPoint x: 914, endPoint y: 326, distance: 151.8
click at [637, 496] on button "3" at bounding box center [810, 510] width 29 height 29
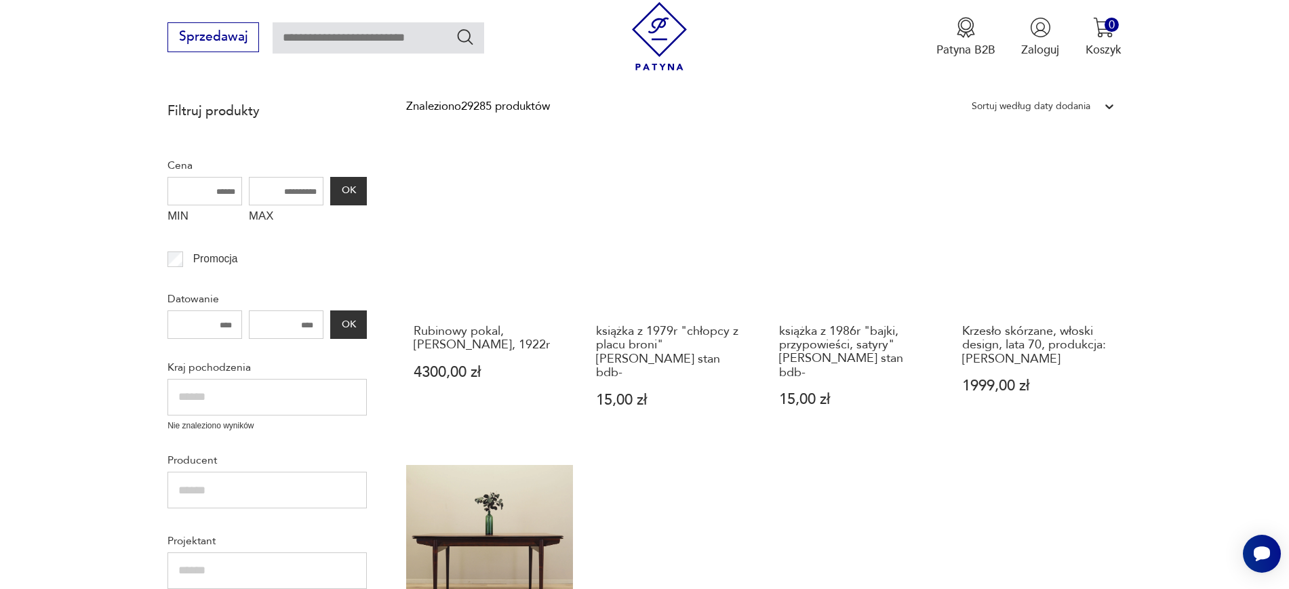
scroll to position [230, 0]
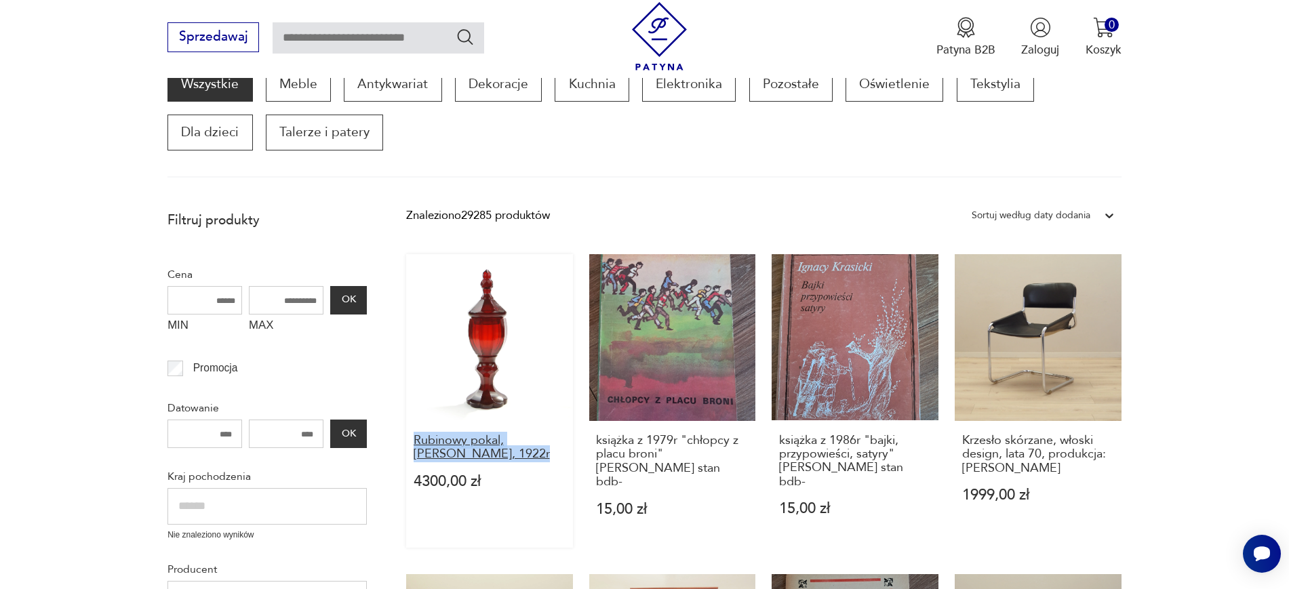
drag, startPoint x: 401, startPoint y: 439, endPoint x: 541, endPoint y: 452, distance: 140.2
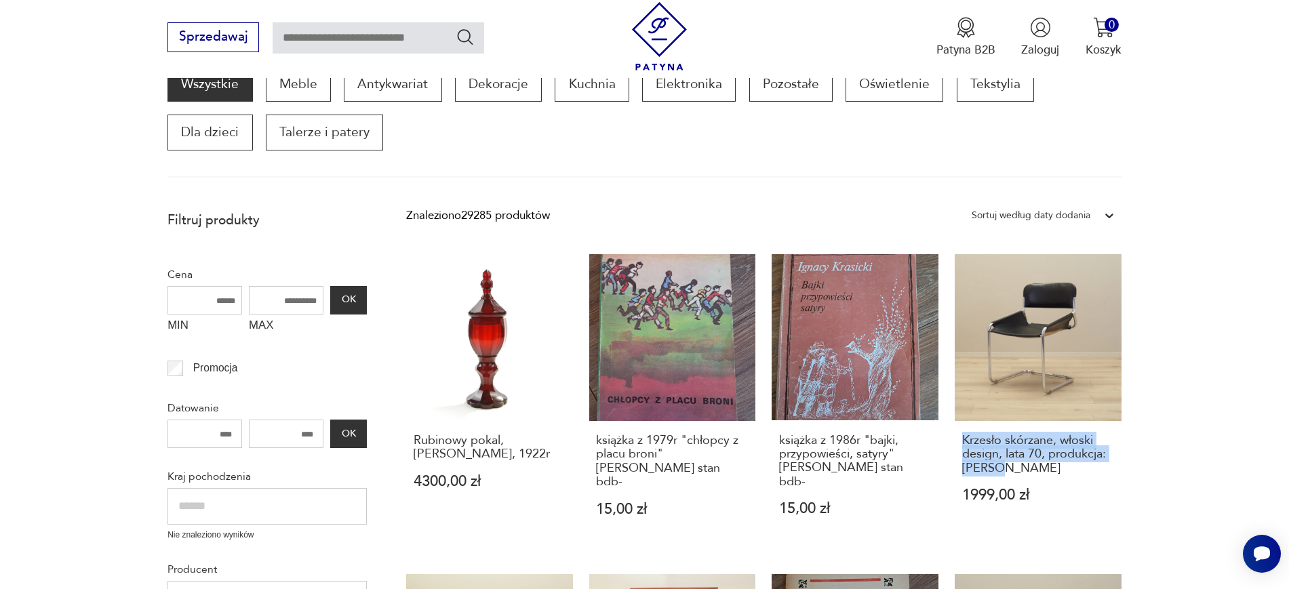
drag, startPoint x: 1148, startPoint y: 480, endPoint x: 953, endPoint y: 443, distance: 198.2
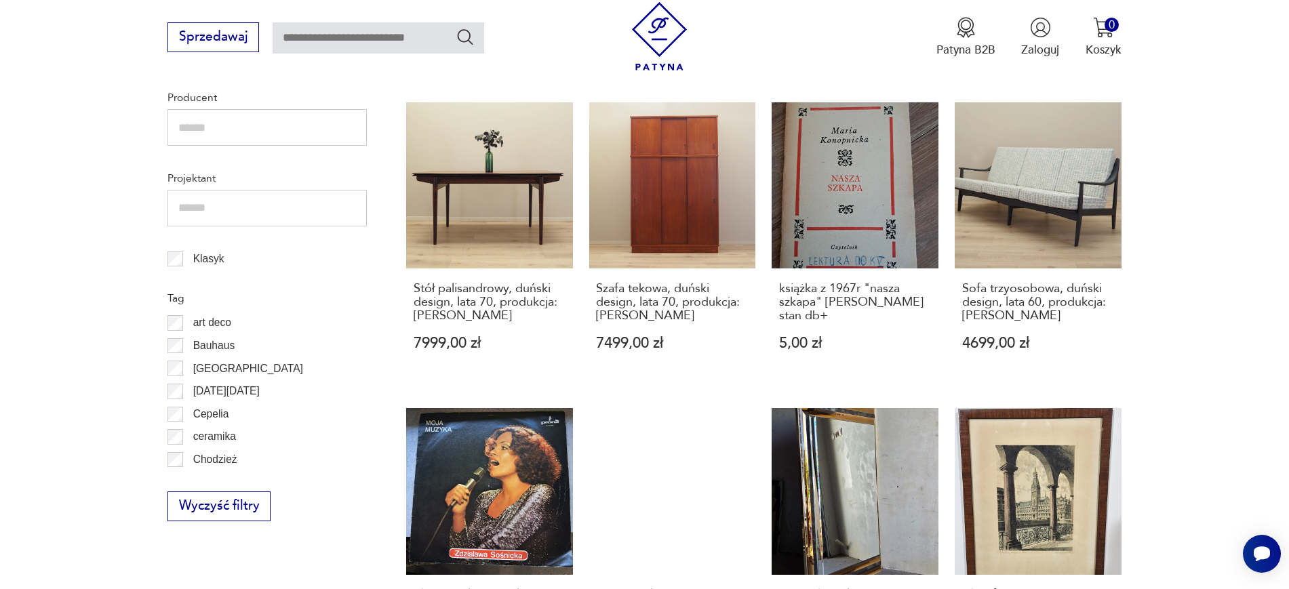
scroll to position [705, 0]
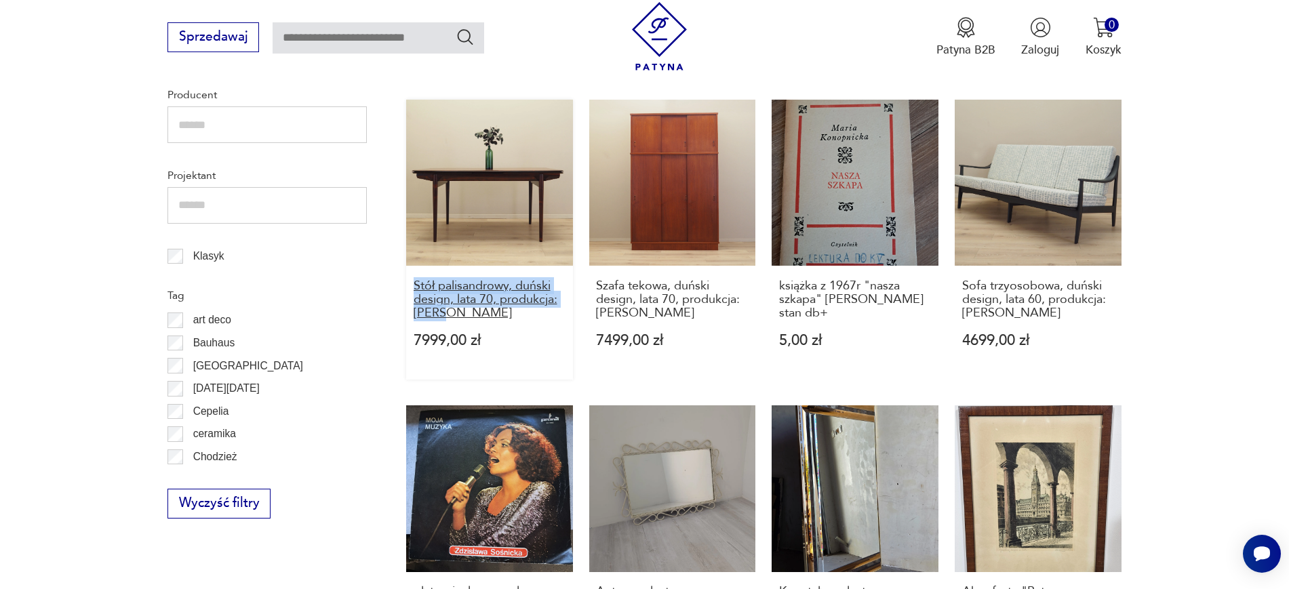
drag, startPoint x: 391, startPoint y: 277, endPoint x: 456, endPoint y: 296, distance: 67.6
click at [456, 296] on section "Filtruj produkty Cena MIN MAX OK Promocja Datowanie OK Kraj pochodzenia Nie zna…" at bounding box center [644, 463] width 1289 height 1469
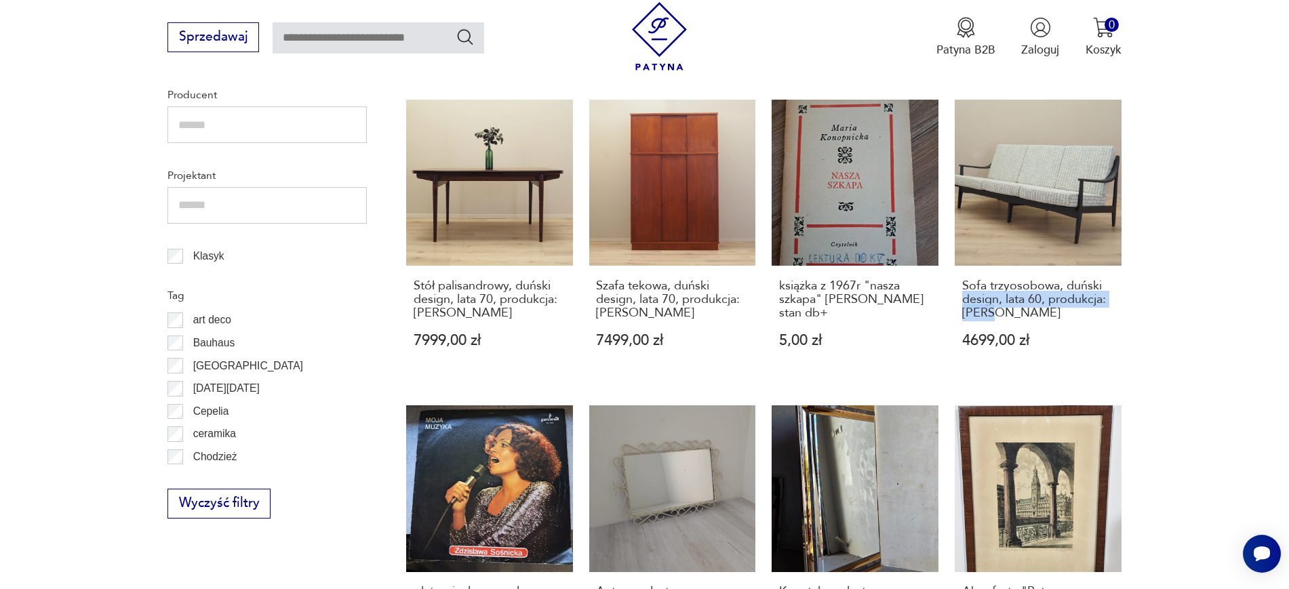
drag, startPoint x: 1157, startPoint y: 294, endPoint x: 951, endPoint y: 277, distance: 206.8
click at [637, 277] on section "Filtruj produkty Cena MIN MAX OK Promocja Datowanie OK Kraj pochodzenia Nie zna…" at bounding box center [644, 463] width 1289 height 1469
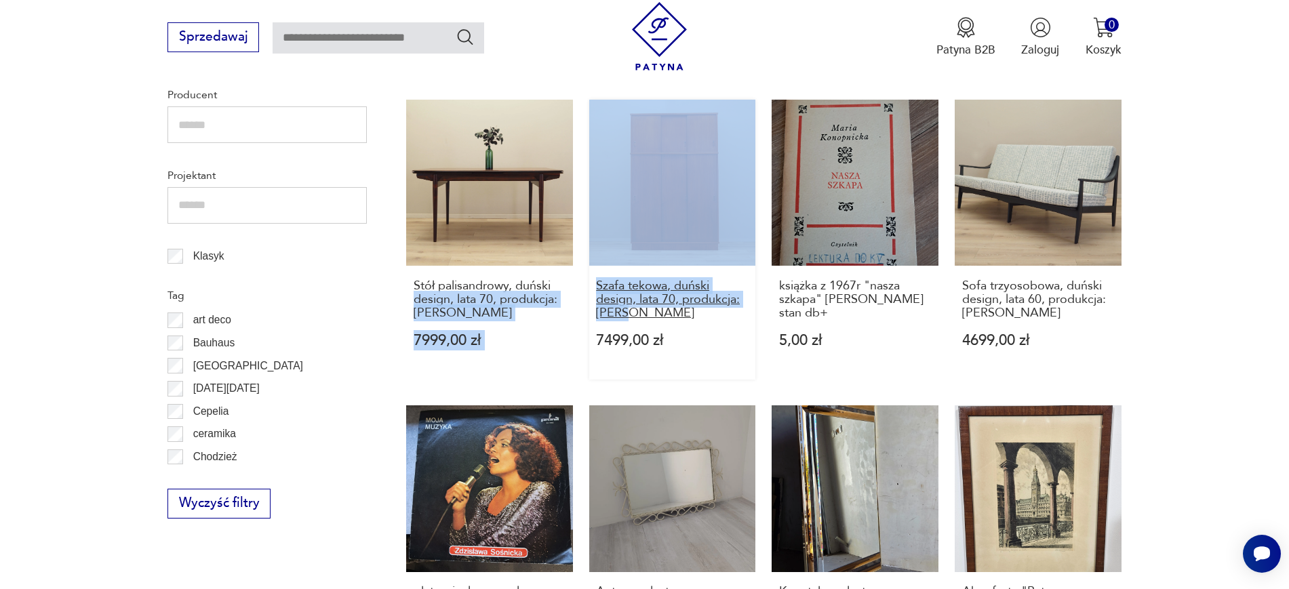
drag, startPoint x: 580, startPoint y: 269, endPoint x: 665, endPoint y: 294, distance: 87.8
click at [637, 294] on div "Rubinowy pokal, Huta Józefina, 1922r 4300,00 zł książka z 1979r "chłopcy z plac…" at bounding box center [763, 407] width 715 height 1255
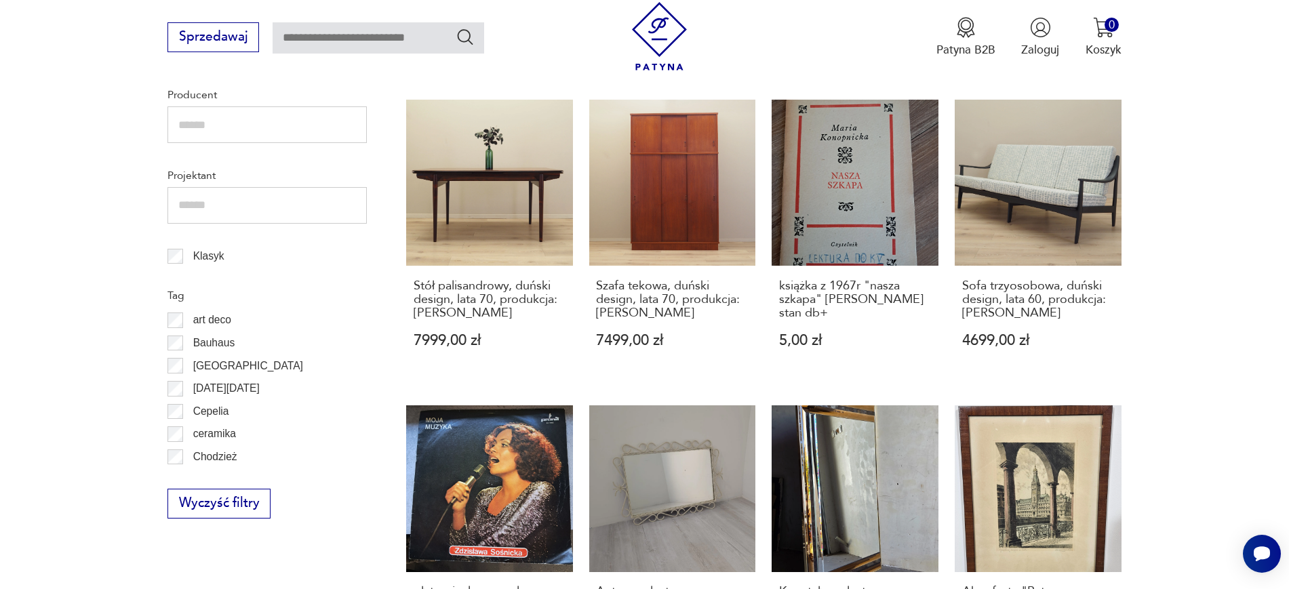
click at [28, 345] on section "Filtruj produkty Cena MIN MAX OK Promocja Datowanie OK Kraj pochodzenia Nie zna…" at bounding box center [644, 463] width 1289 height 1469
drag, startPoint x: 586, startPoint y: 271, endPoint x: 639, endPoint y: 300, distance: 60.4
click at [637, 300] on div "Rubinowy pokal, Huta Józefina, 1922r 4300,00 zł książka z 1979r "chłopcy z plac…" at bounding box center [763, 407] width 715 height 1255
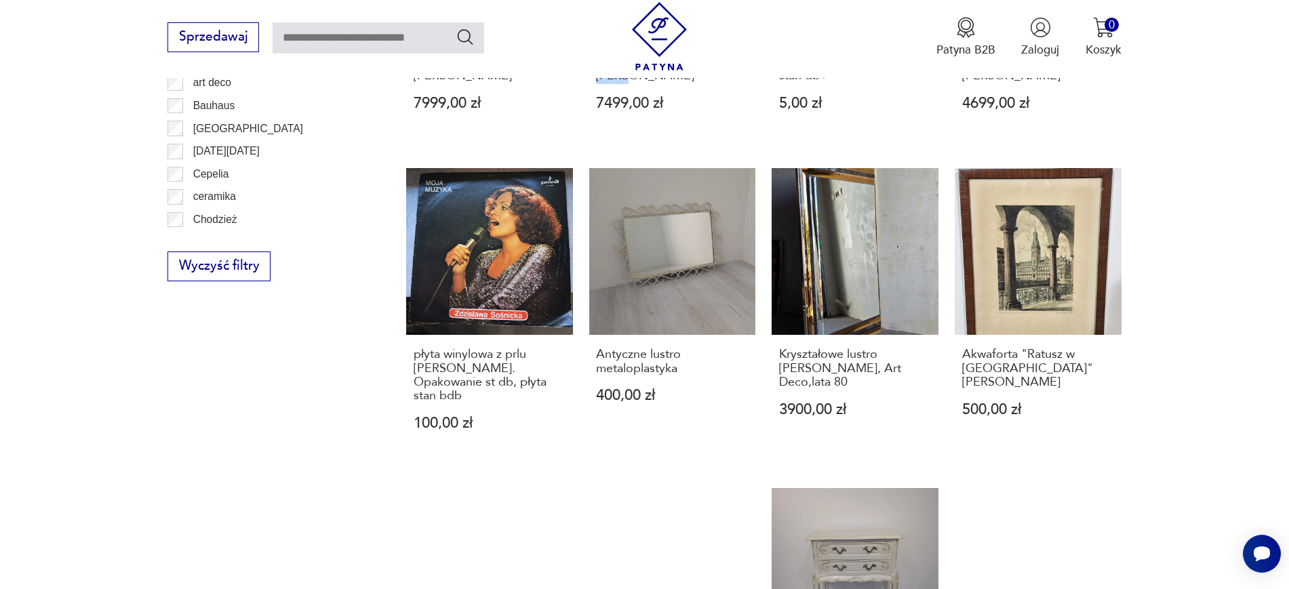
scroll to position [948, 0]
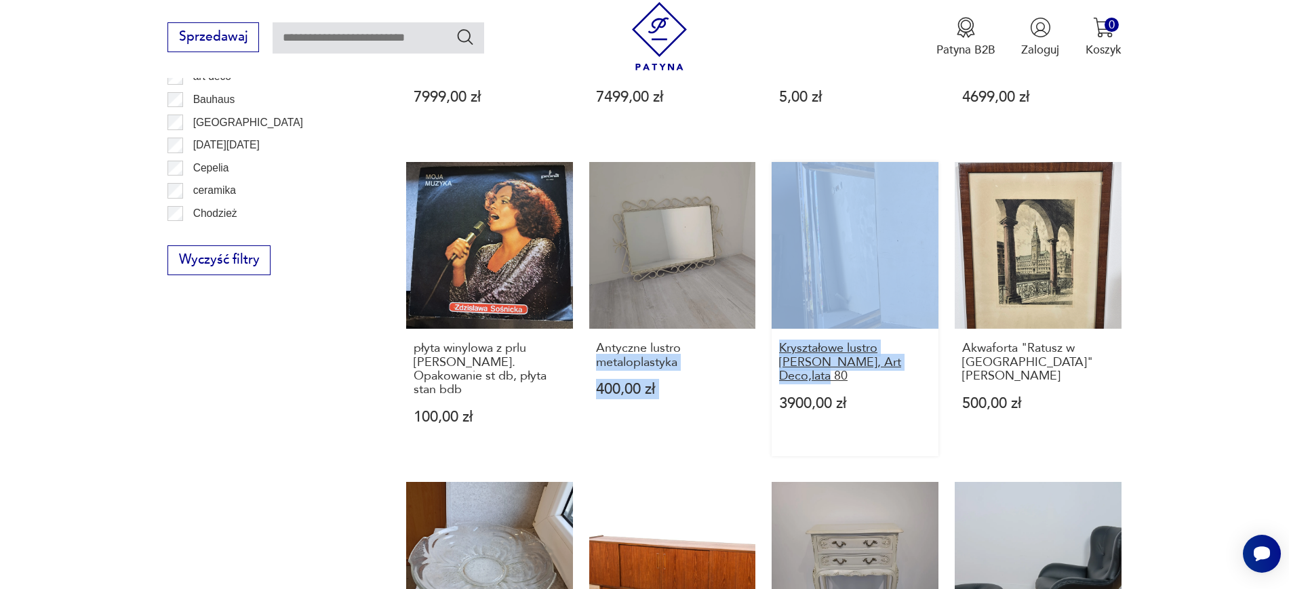
drag, startPoint x: 760, startPoint y: 336, endPoint x: 815, endPoint y: 358, distance: 59.3
click at [637, 358] on div "Rubinowy pokal, Huta Józefina, 1922r 4300,00 zł książka z 1979r "chłopcy z plac…" at bounding box center [763, 163] width 715 height 1255
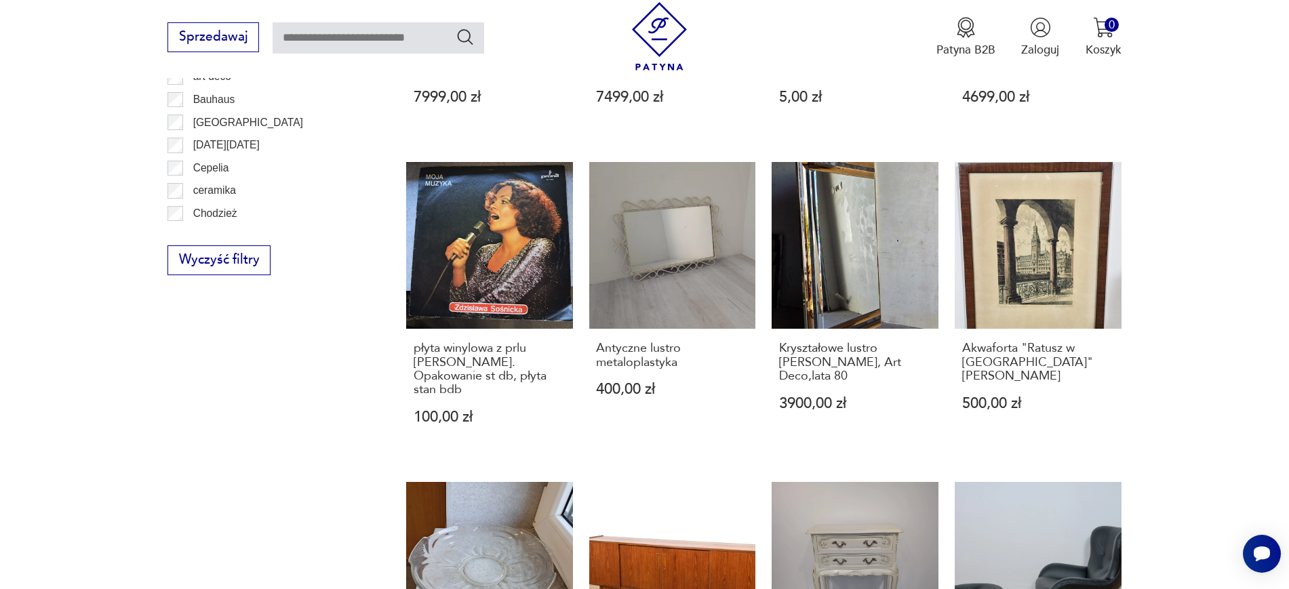
click at [637, 351] on section "Filtruj produkty Cena MIN MAX OK Promocja Datowanie OK Kraj pochodzenia Nie zna…" at bounding box center [644, 219] width 1289 height 1469
drag, startPoint x: 768, startPoint y: 330, endPoint x: 797, endPoint y: 357, distance: 39.8
click at [637, 357] on div "Rubinowy pokal, Huta Józefina, 1922r 4300,00 zł książka z 1979r "chłopcy z plac…" at bounding box center [763, 163] width 715 height 1255
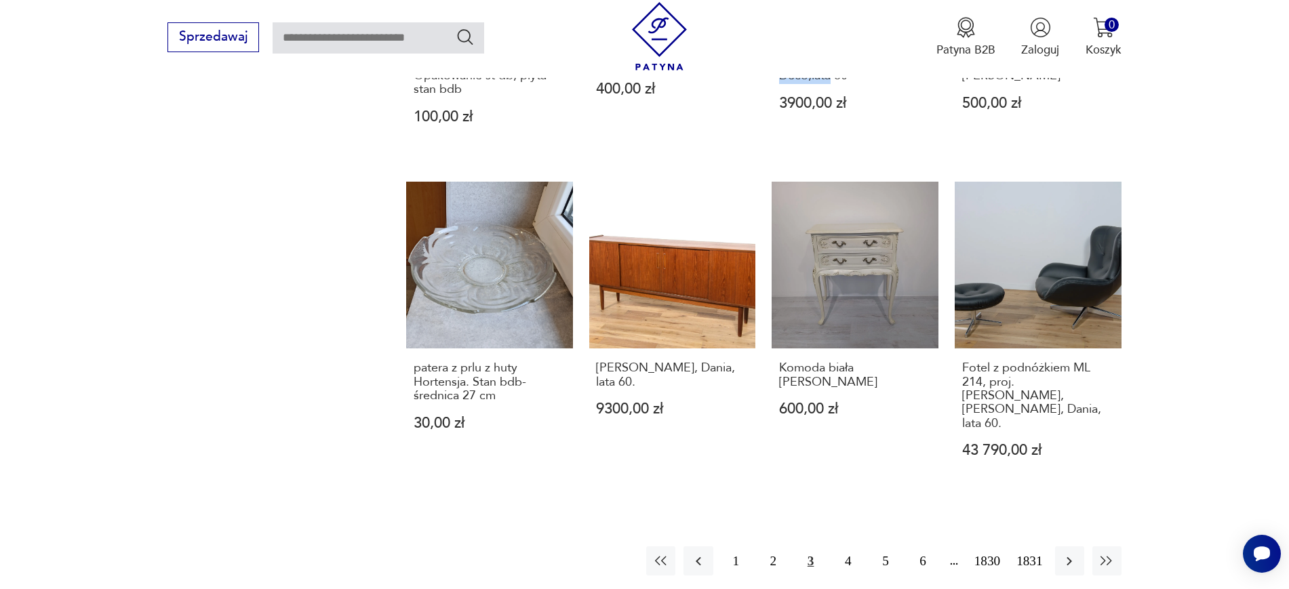
scroll to position [1254, 0]
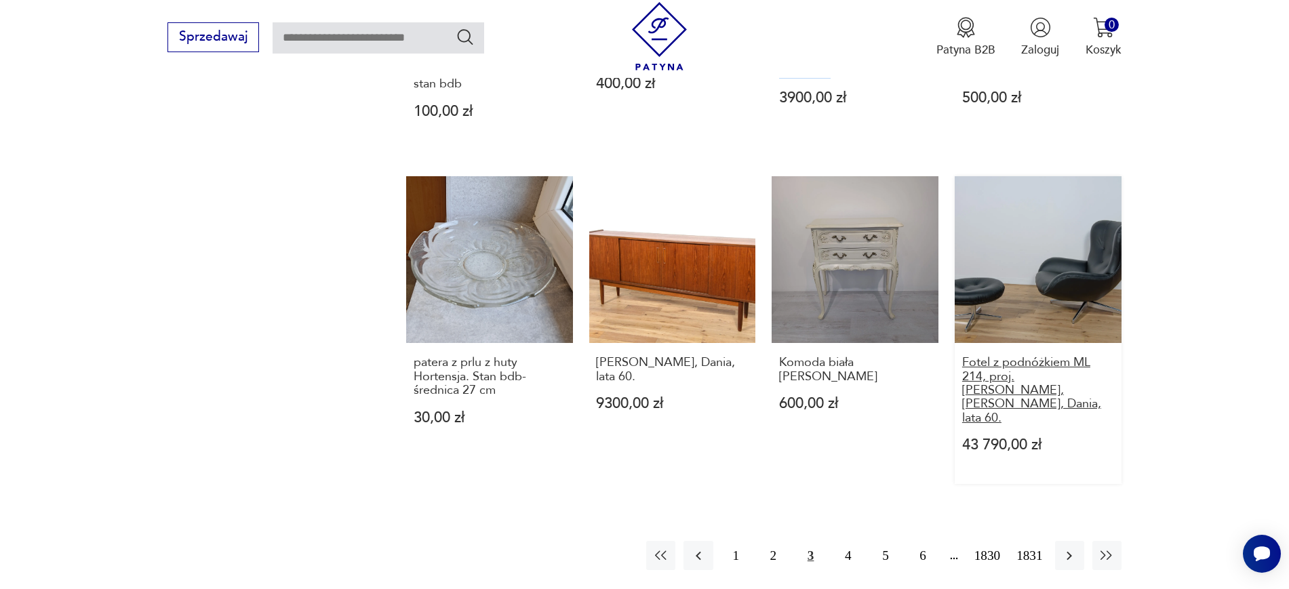
drag, startPoint x: 1174, startPoint y: 391, endPoint x: 965, endPoint y: 353, distance: 212.2
click at [637, 541] on button "2" at bounding box center [773, 555] width 29 height 29
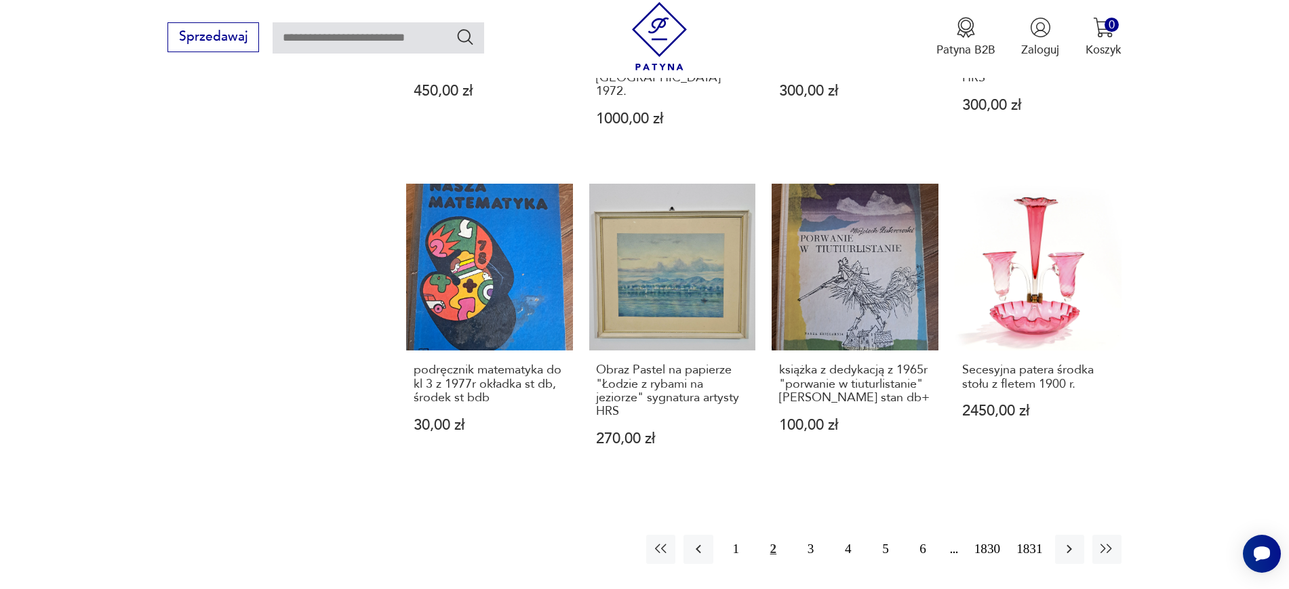
scroll to position [1267, 0]
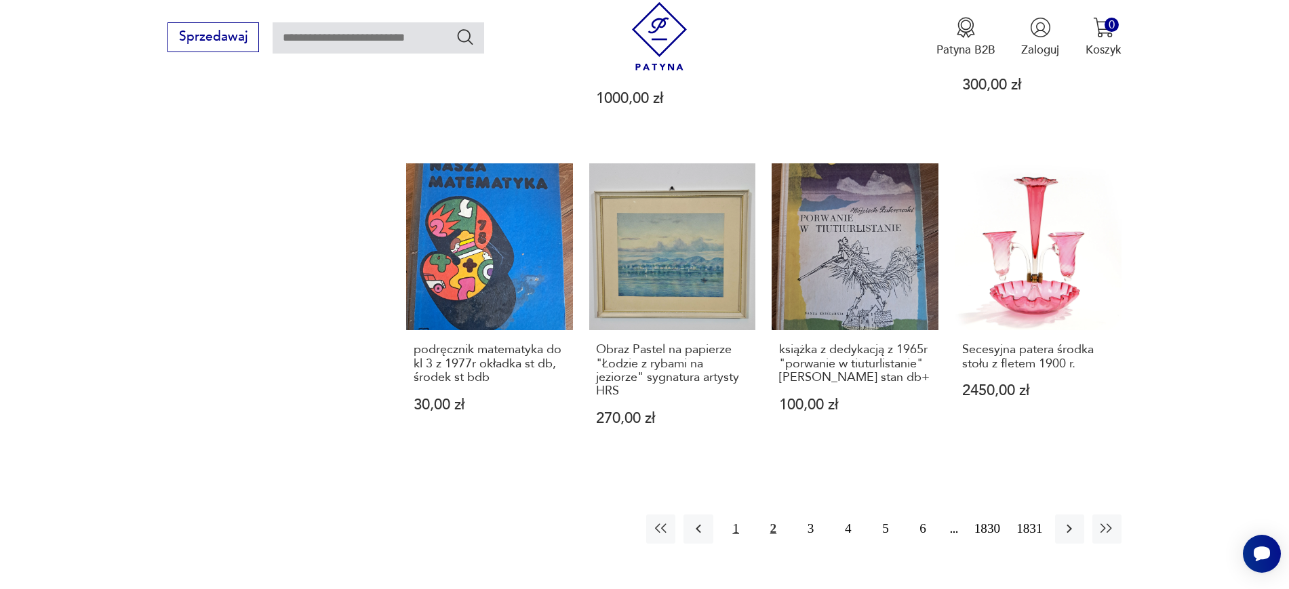
click at [637, 515] on button "1" at bounding box center [736, 529] width 29 height 29
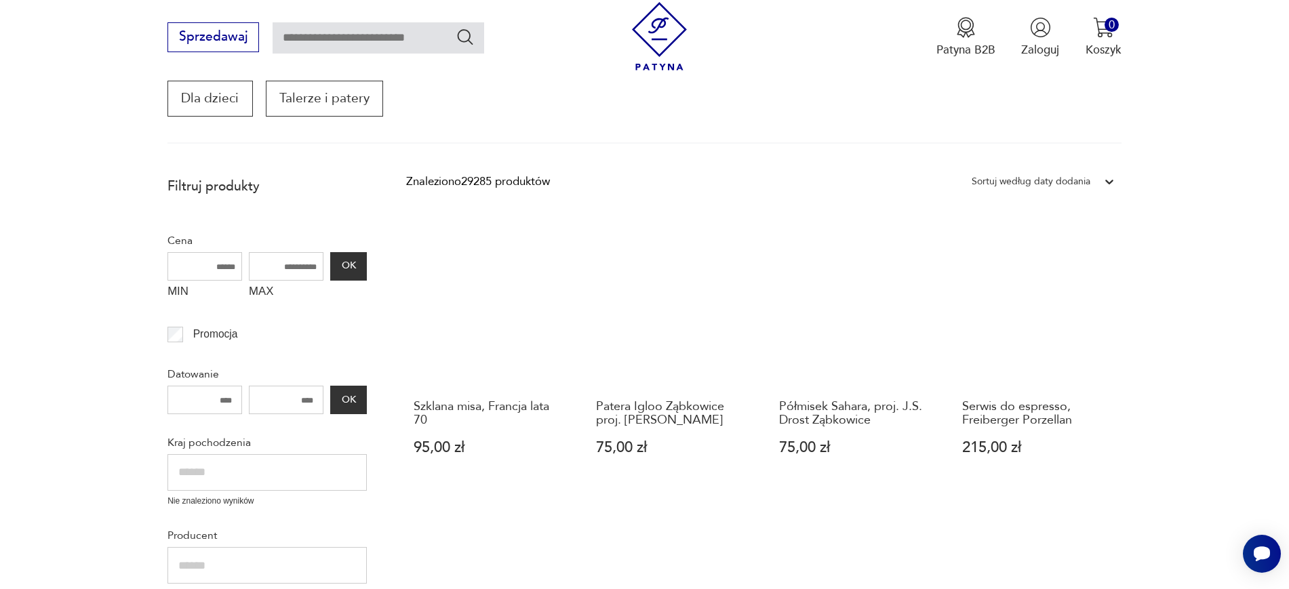
scroll to position [399, 0]
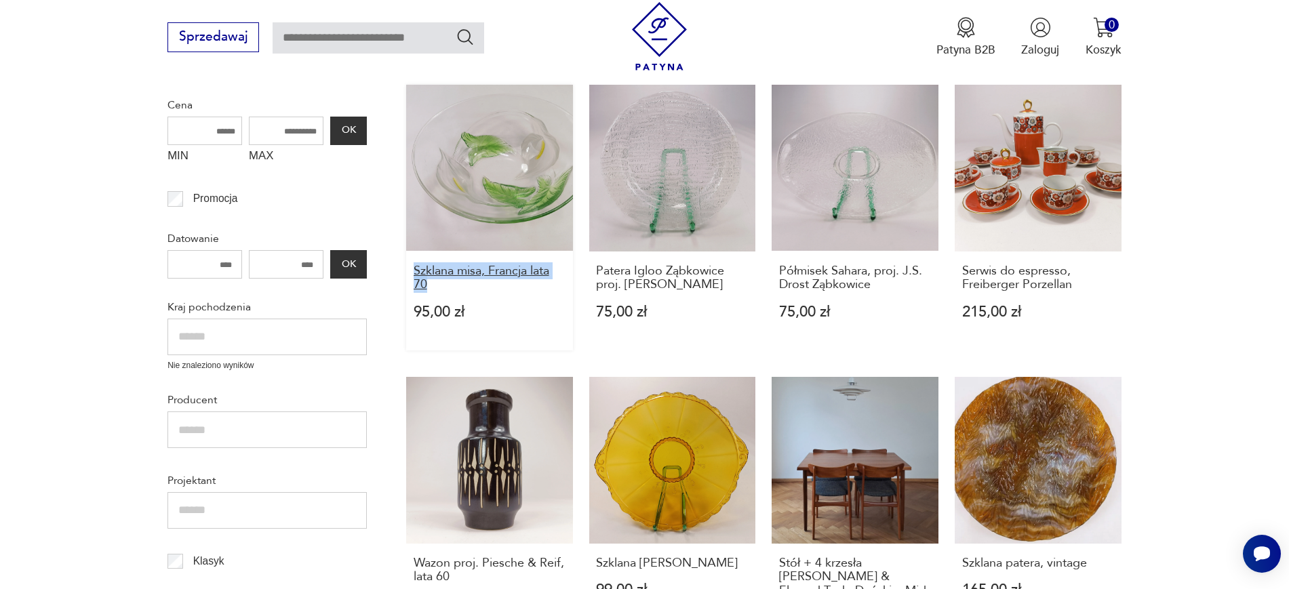
drag, startPoint x: 403, startPoint y: 269, endPoint x: 433, endPoint y: 283, distance: 33.1
drag, startPoint x: 582, startPoint y: 265, endPoint x: 736, endPoint y: 286, distance: 156.0
drag, startPoint x: 767, startPoint y: 271, endPoint x: 893, endPoint y: 285, distance: 126.9
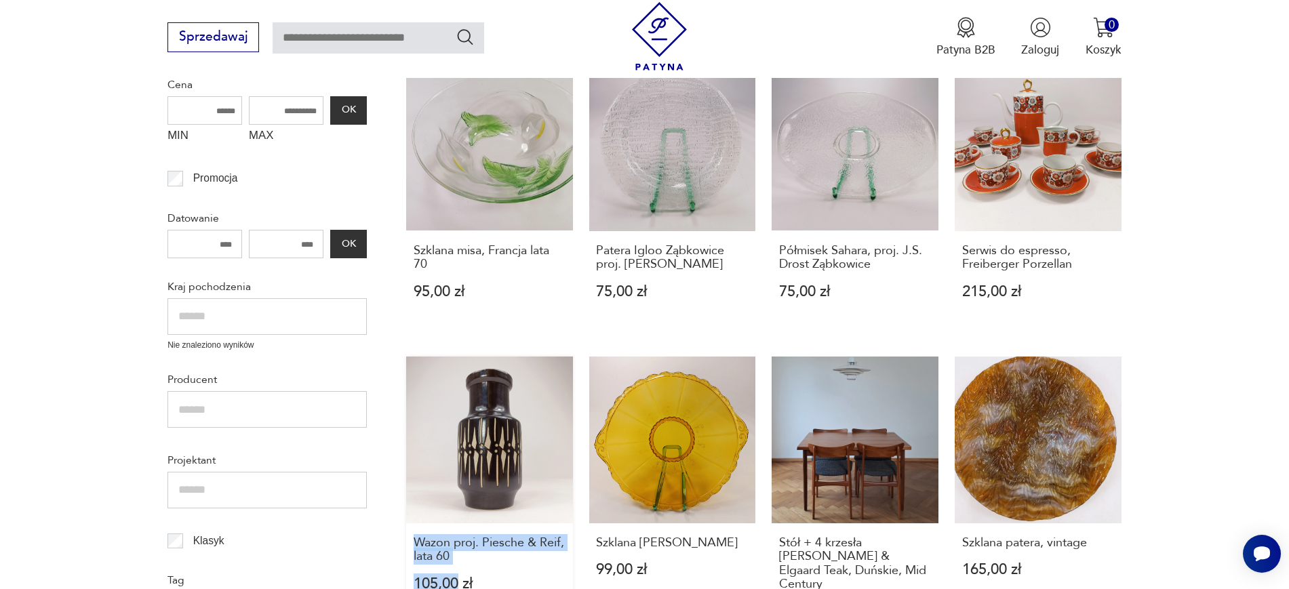
scroll to position [448, 0]
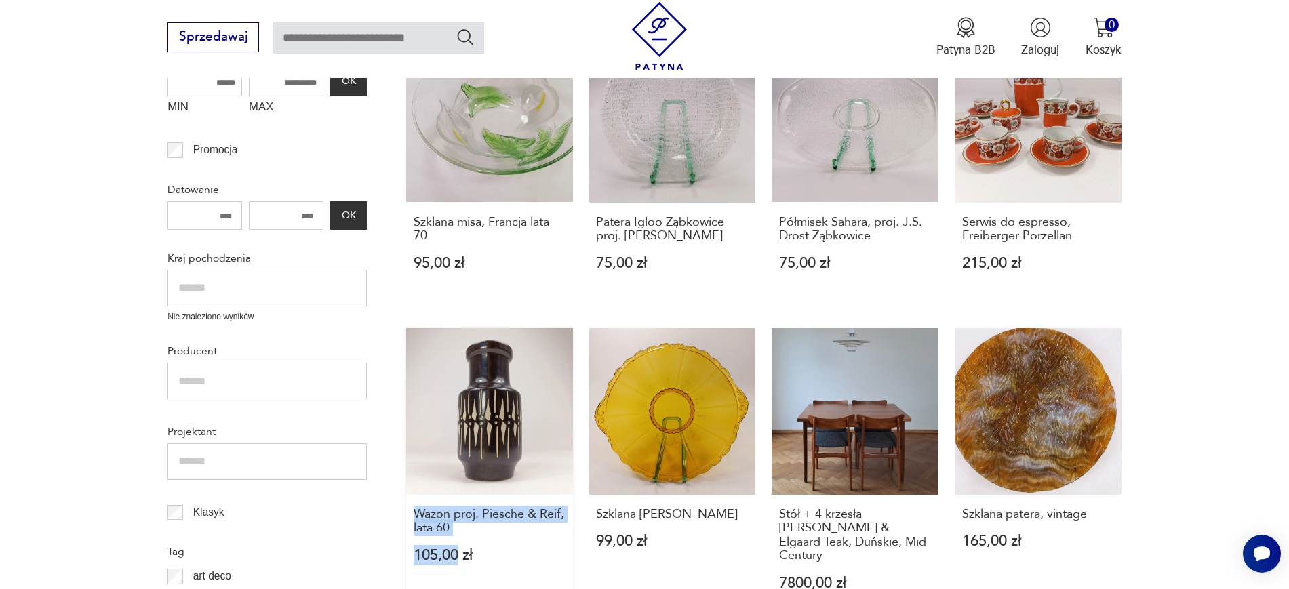
drag, startPoint x: 402, startPoint y: 568, endPoint x: 458, endPoint y: 578, distance: 57.3
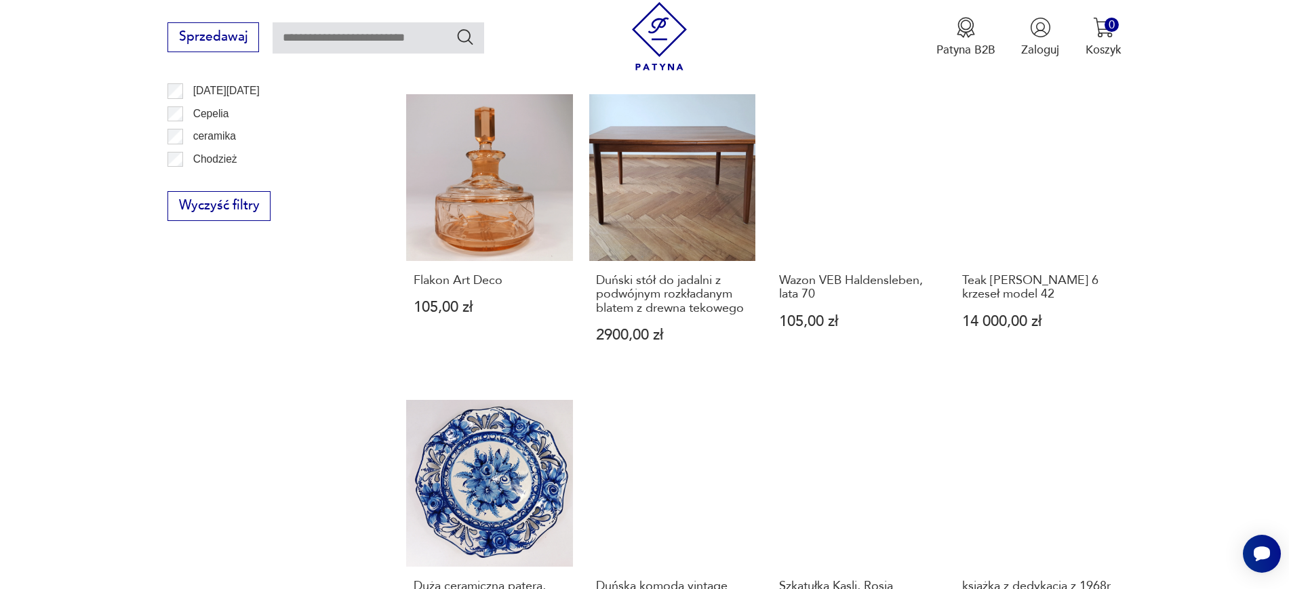
scroll to position [1027, 0]
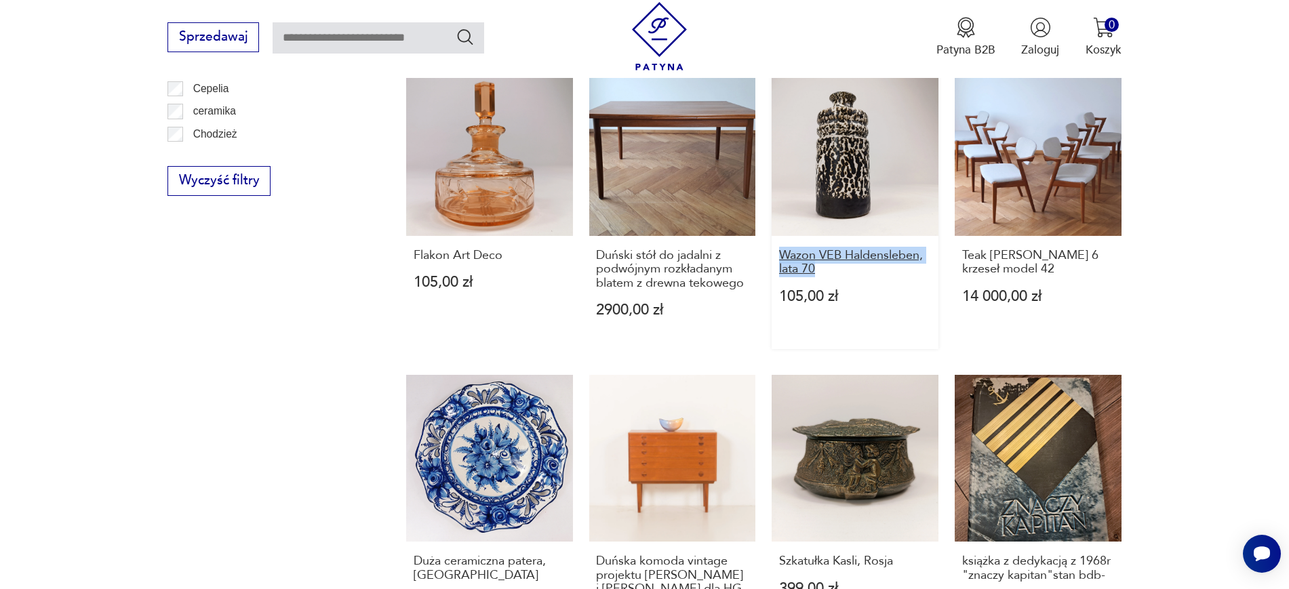
drag, startPoint x: 768, startPoint y: 237, endPoint x: 841, endPoint y: 254, distance: 75.2
click at [637, 254] on div "Szklana misa, Francja lata 70 95,00 zł Patera Igloo Ząbkowice proj. Eryka Trzew…" at bounding box center [763, 63] width 715 height 1213
drag, startPoint x: 1159, startPoint y: 264, endPoint x: 959, endPoint y: 241, distance: 201.3
click at [637, 241] on section "Filtruj produkty Cena MIN MAX OK Promocja Datowanie OK Kraj pochodzenia Nie zna…" at bounding box center [644, 120] width 1289 height 1428
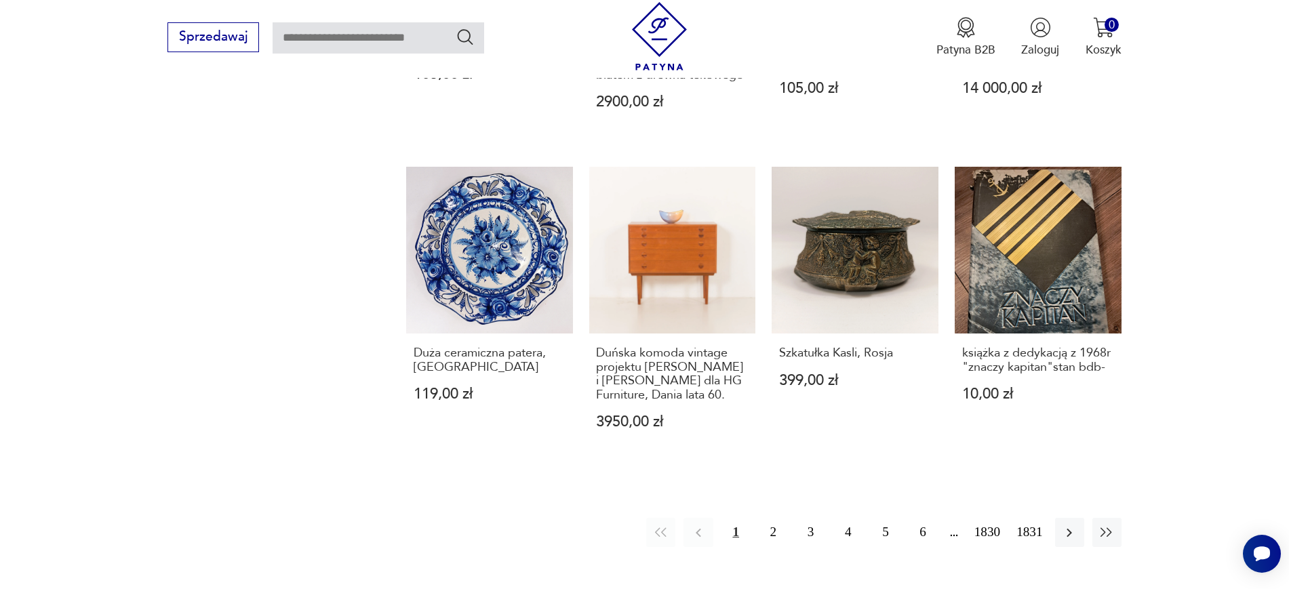
scroll to position [1333, 0]
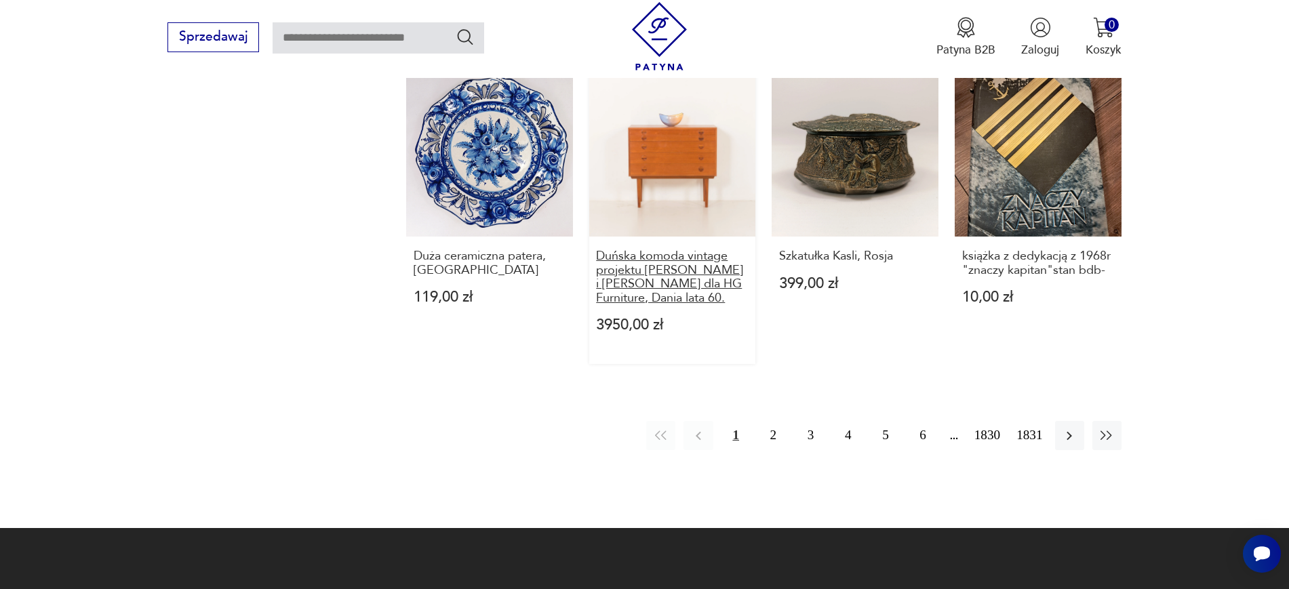
drag, startPoint x: 582, startPoint y: 244, endPoint x: 717, endPoint y: 282, distance: 140.8
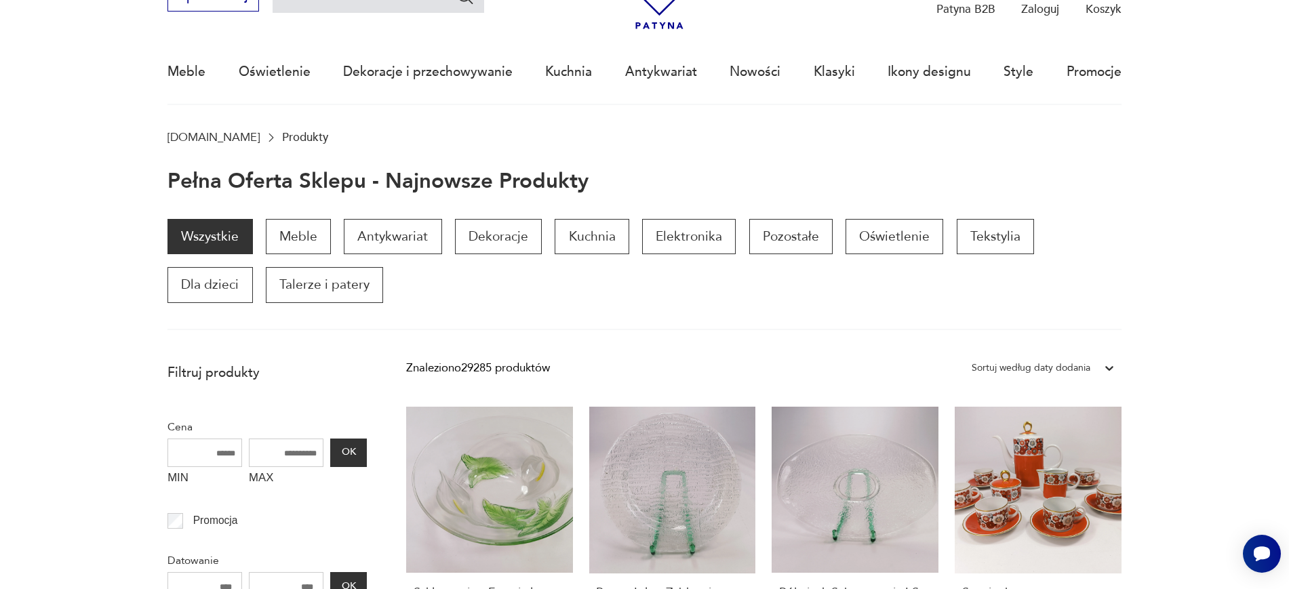
scroll to position [52, 0]
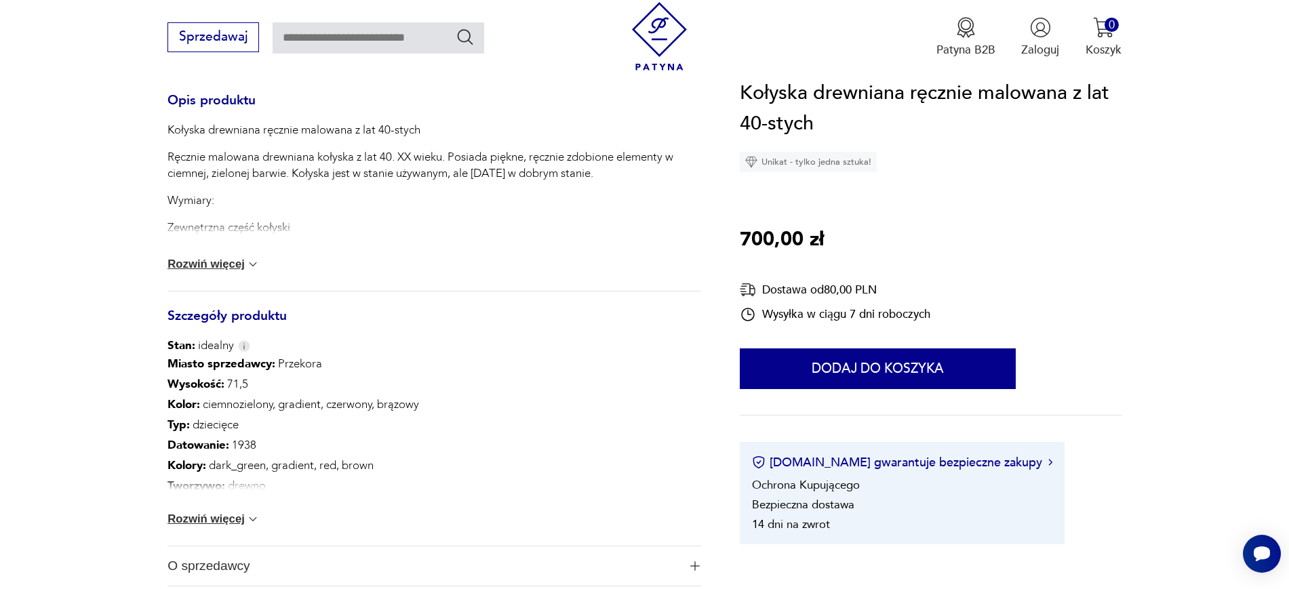
scroll to position [646, 0]
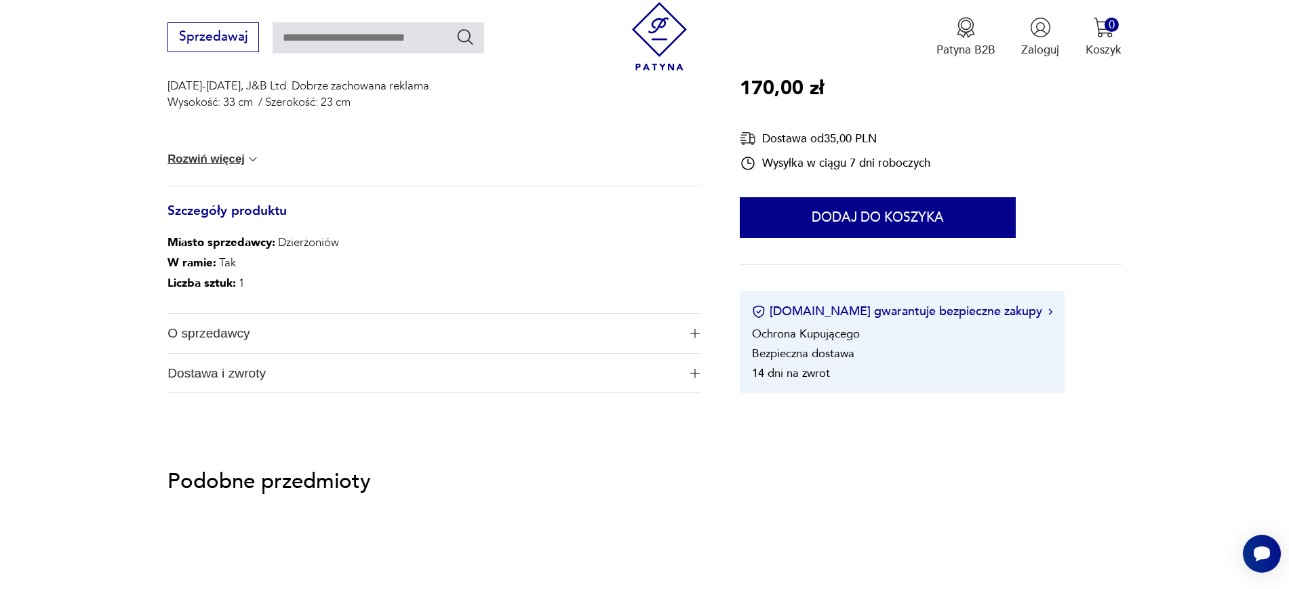
scroll to position [720, 0]
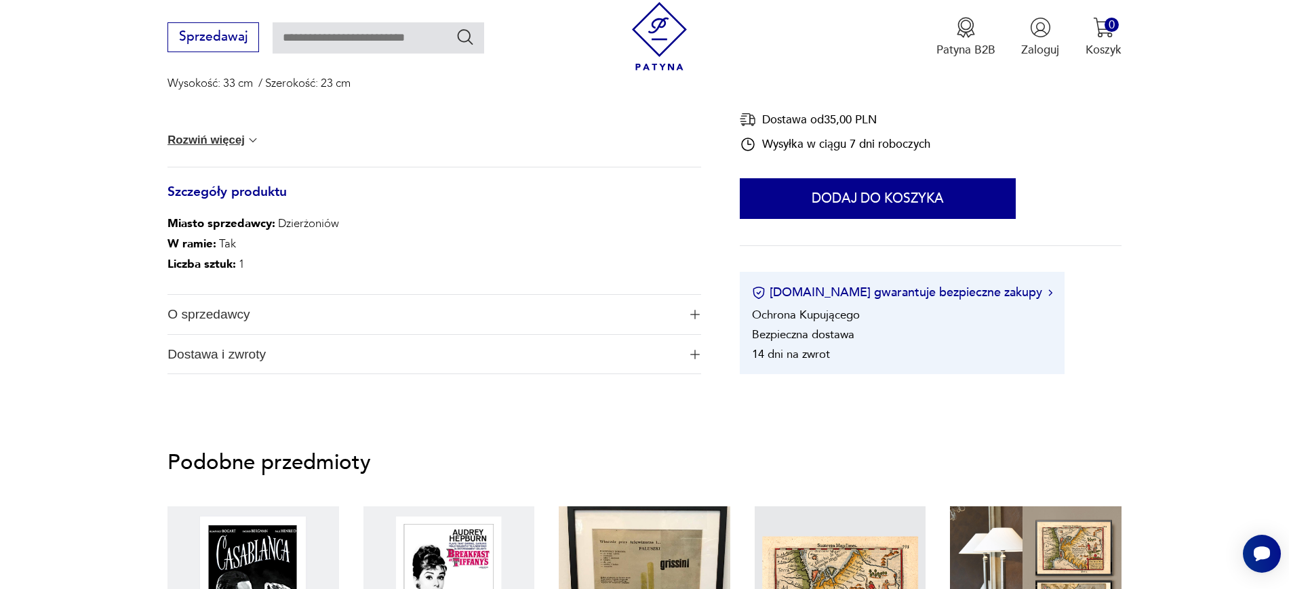
click at [265, 329] on span "O sprzedawcy" at bounding box center [423, 314] width 511 height 39
